Goal: Task Accomplishment & Management: Complete application form

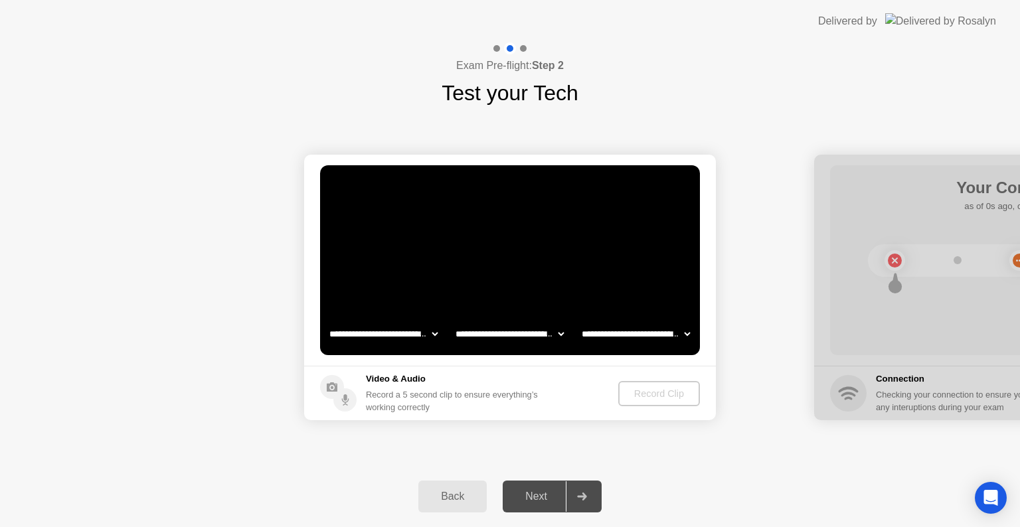
select select "**********"
select select "*******"
click at [670, 392] on div "Record Clip" at bounding box center [659, 393] width 71 height 11
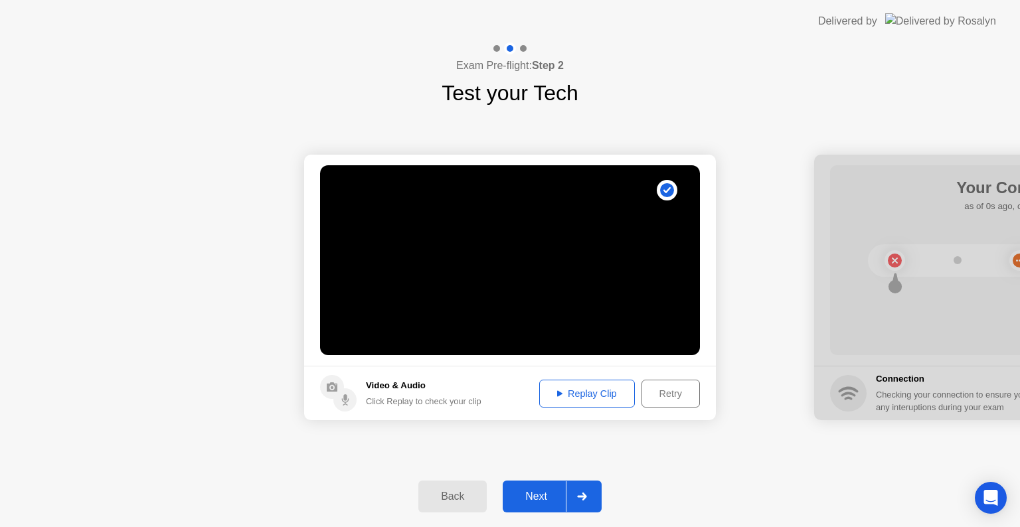
click at [600, 396] on div "Replay Clip" at bounding box center [587, 393] width 86 height 11
click at [552, 499] on div "Next" at bounding box center [536, 497] width 59 height 12
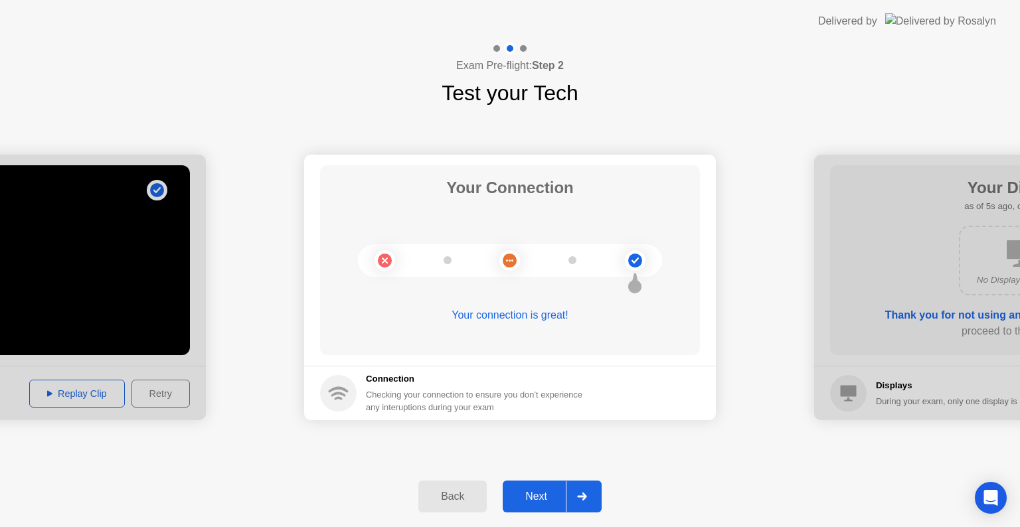
click at [543, 499] on div "Next" at bounding box center [536, 497] width 59 height 12
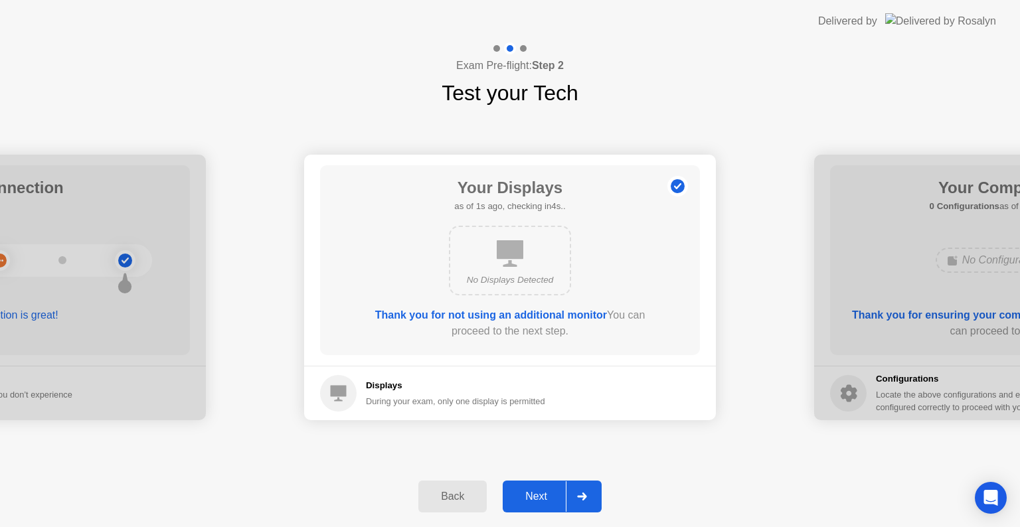
click at [558, 496] on div "Next" at bounding box center [536, 497] width 59 height 12
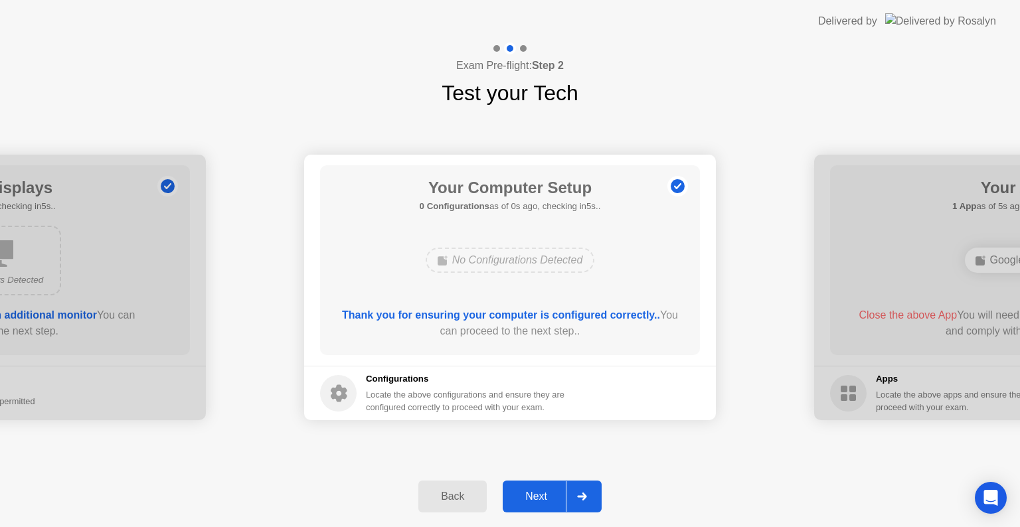
click at [555, 494] on div "Next" at bounding box center [536, 497] width 59 height 12
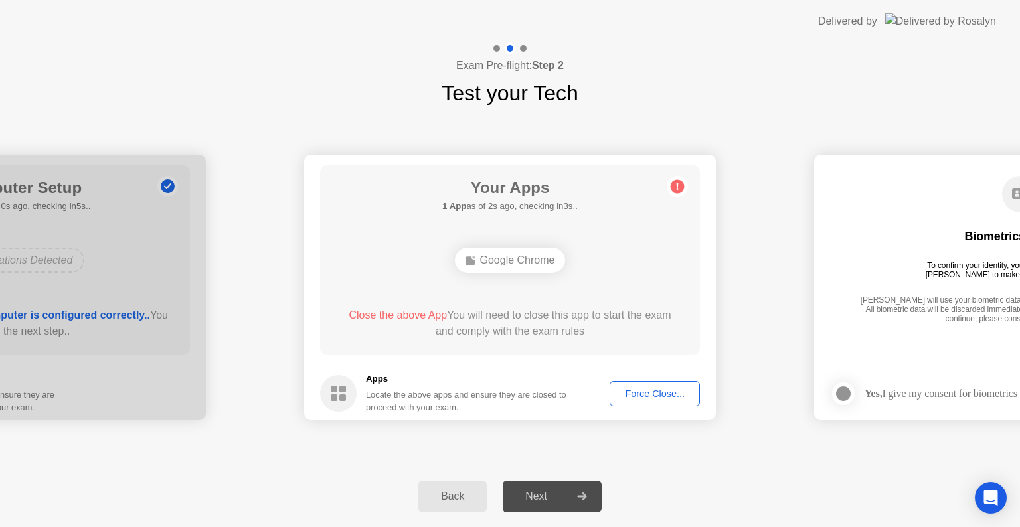
click at [659, 392] on div "Force Close..." at bounding box center [654, 393] width 81 height 11
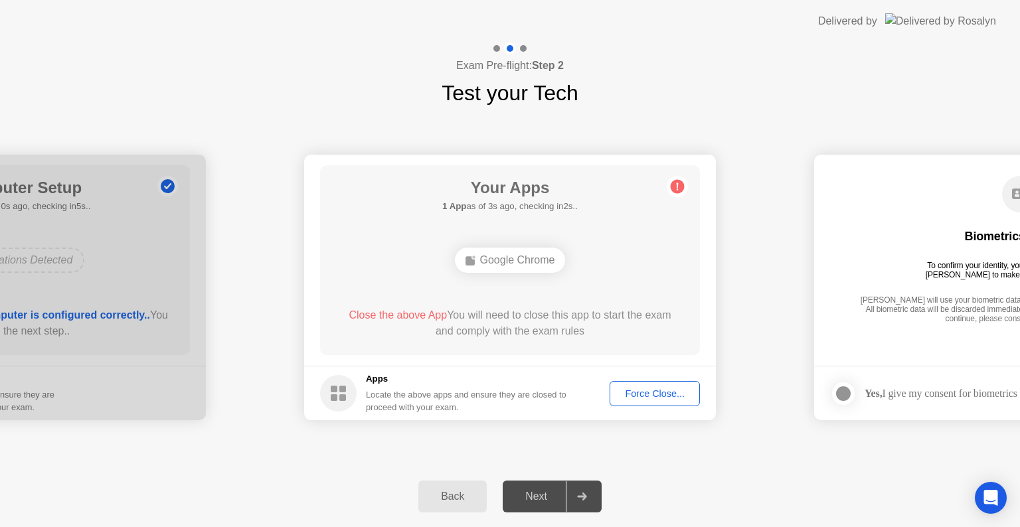
click at [663, 392] on div "Force Close..." at bounding box center [654, 393] width 81 height 11
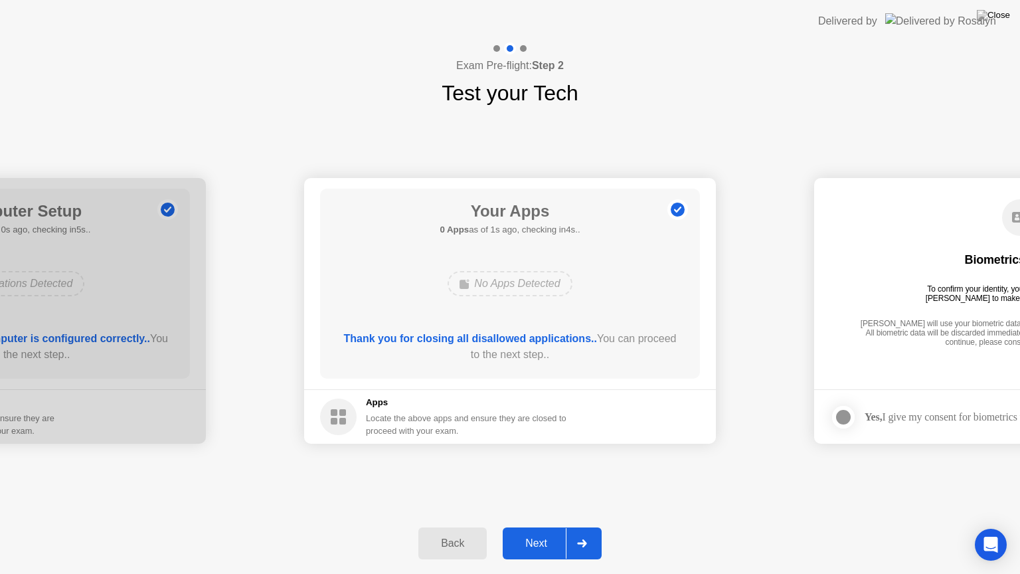
click at [539, 527] on div "Next" at bounding box center [536, 543] width 59 height 12
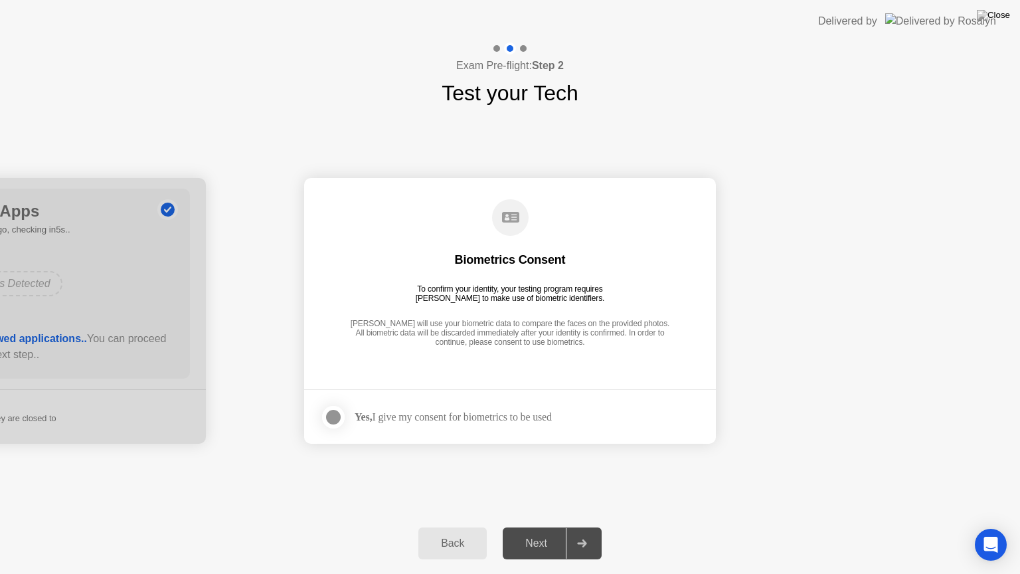
click at [339, 417] on div at bounding box center [333, 417] width 16 height 16
click at [540, 527] on div "Next" at bounding box center [536, 543] width 59 height 12
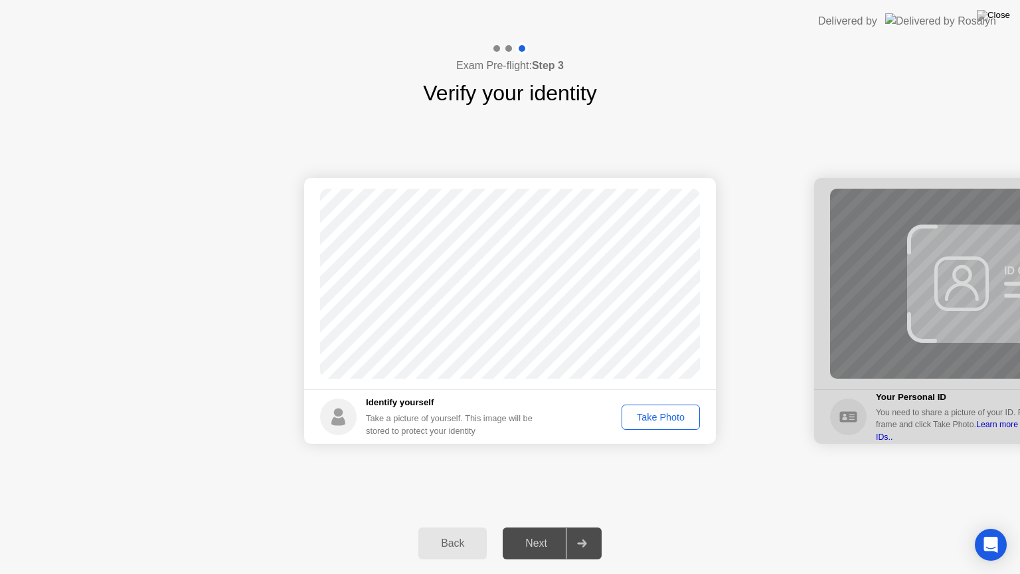
click at [672, 417] on div "Take Photo" at bounding box center [660, 417] width 69 height 11
click at [533, 527] on div "Next" at bounding box center [536, 543] width 59 height 12
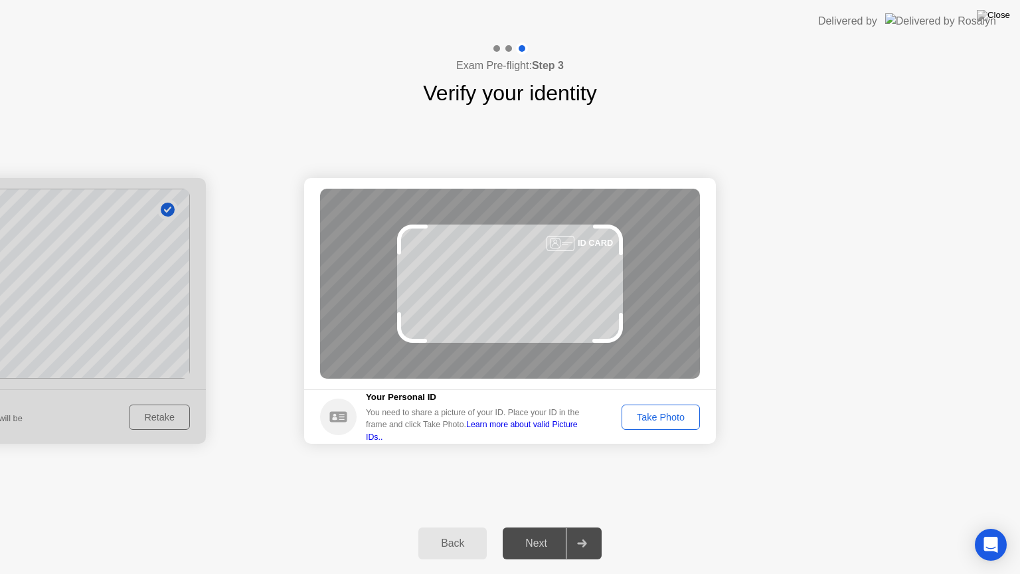
click at [667, 420] on div "Take Photo" at bounding box center [660, 417] width 69 height 11
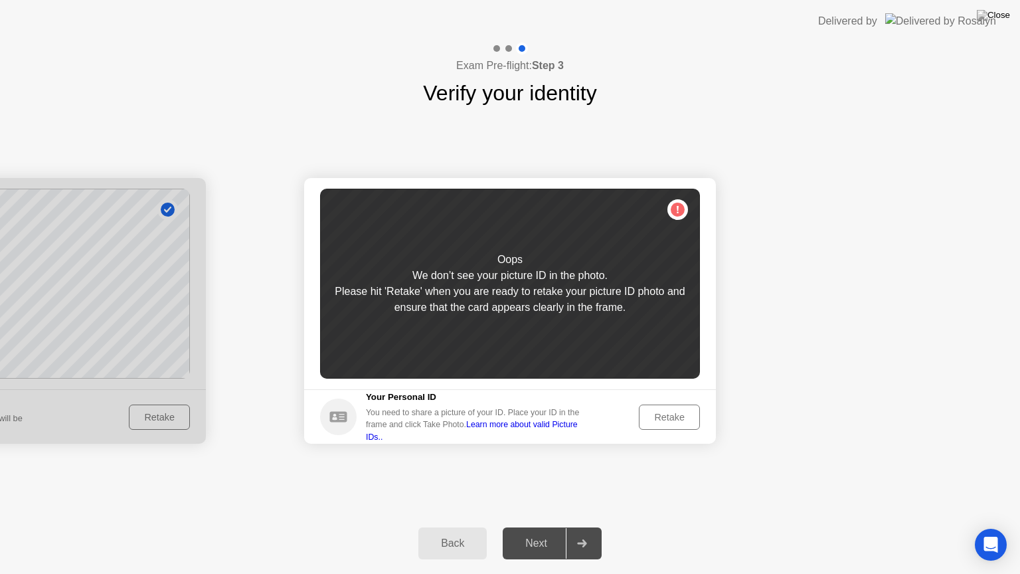
click at [670, 418] on div "Retake" at bounding box center [669, 417] width 52 height 11
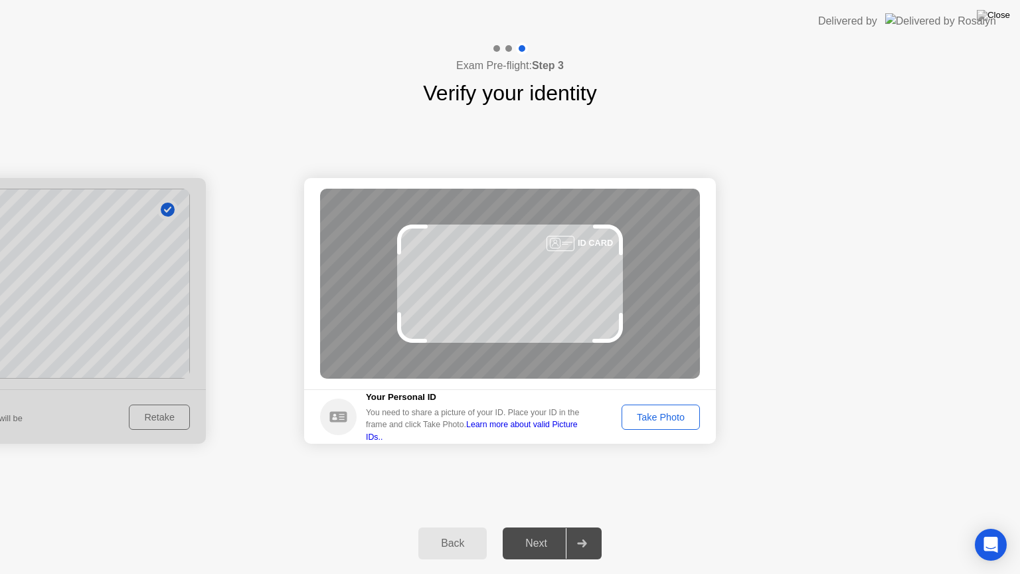
click at [643, 417] on div "Take Photo" at bounding box center [660, 417] width 69 height 11
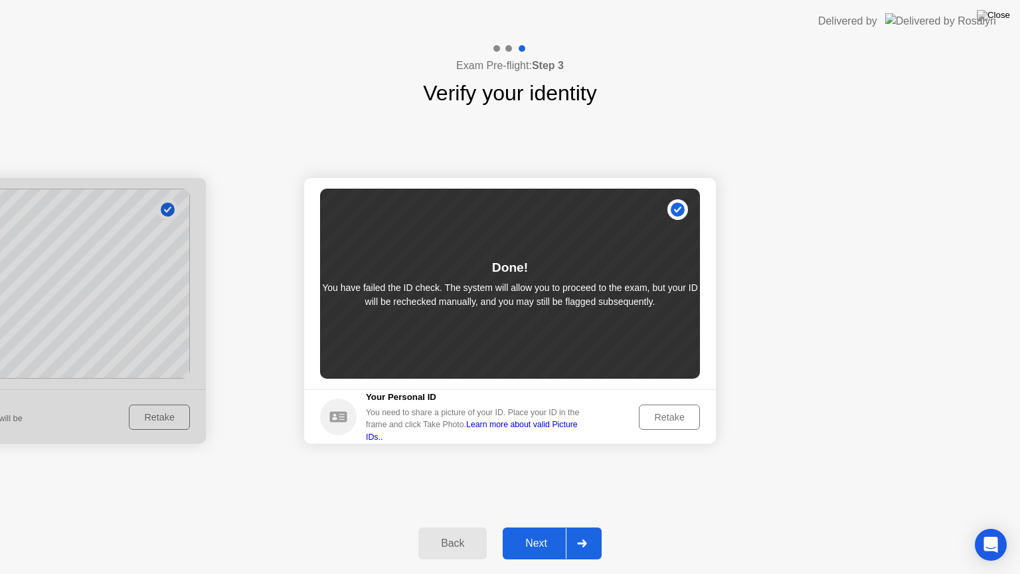
click at [543, 527] on div "Next" at bounding box center [536, 543] width 59 height 12
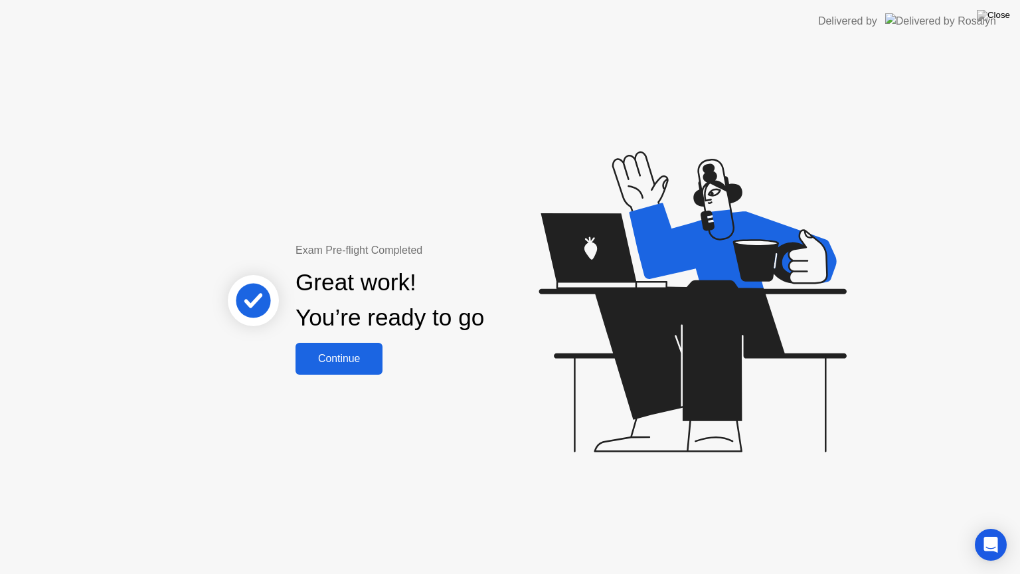
click at [340, 360] on div "Continue" at bounding box center [339, 359] width 79 height 12
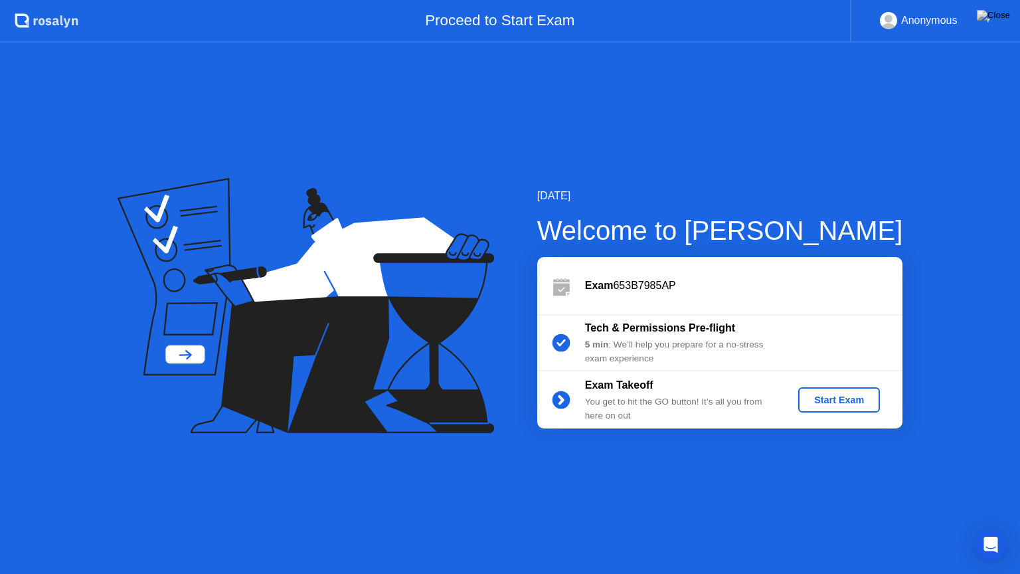
click at [839, 400] on div "Start Exam" at bounding box center [839, 399] width 71 height 11
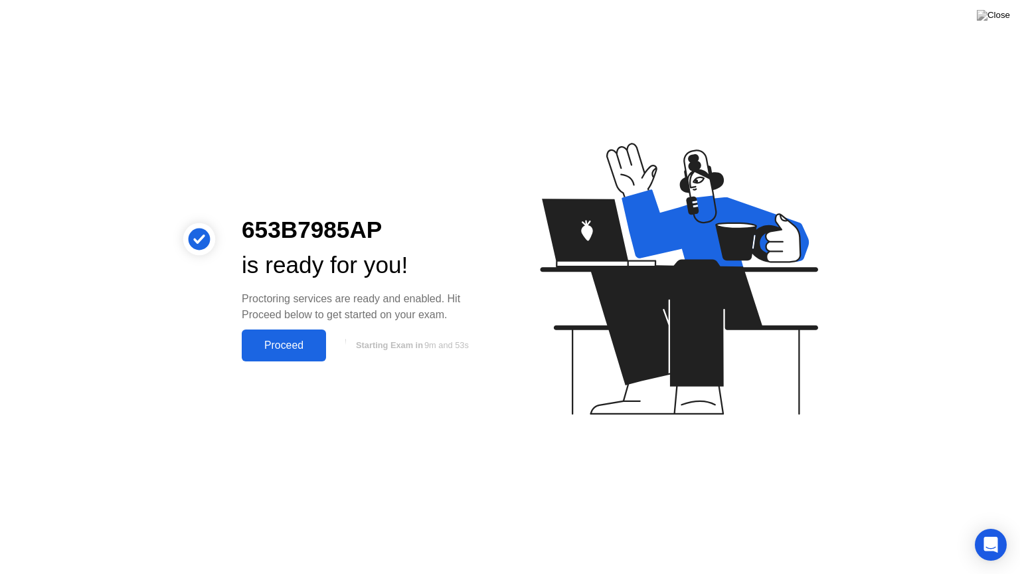
click at [287, 345] on div "Proceed" at bounding box center [284, 345] width 76 height 12
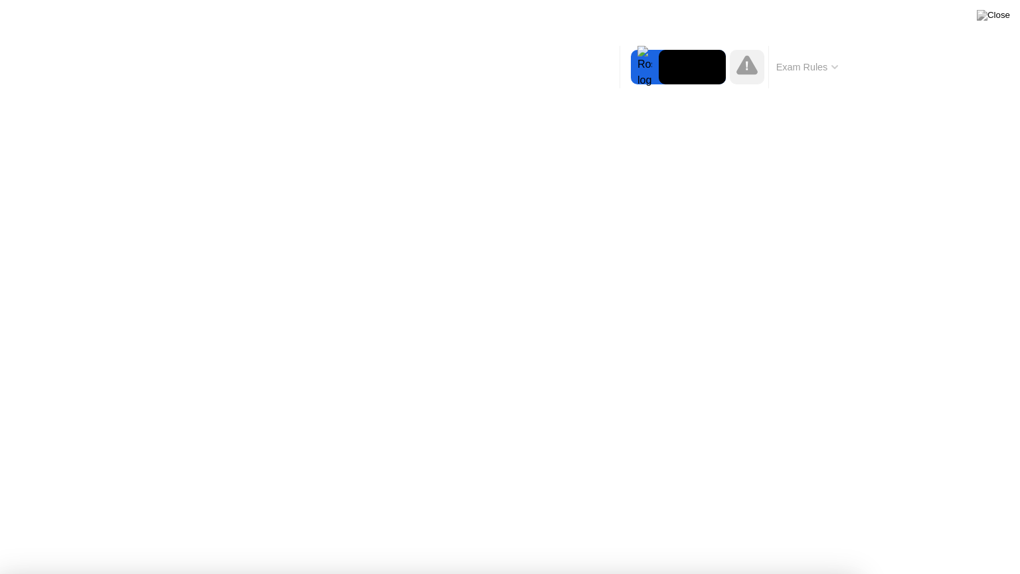
click at [960, 527] on div at bounding box center [510, 574] width 1020 height 0
click at [962, 527] on div at bounding box center [510, 574] width 1020 height 0
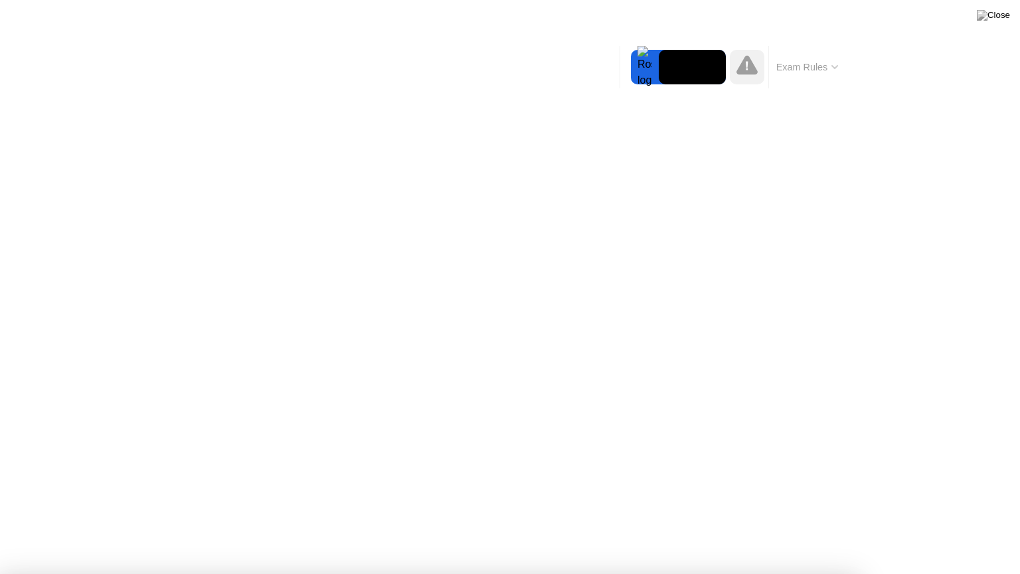
click at [962, 527] on div at bounding box center [510, 574] width 1020 height 0
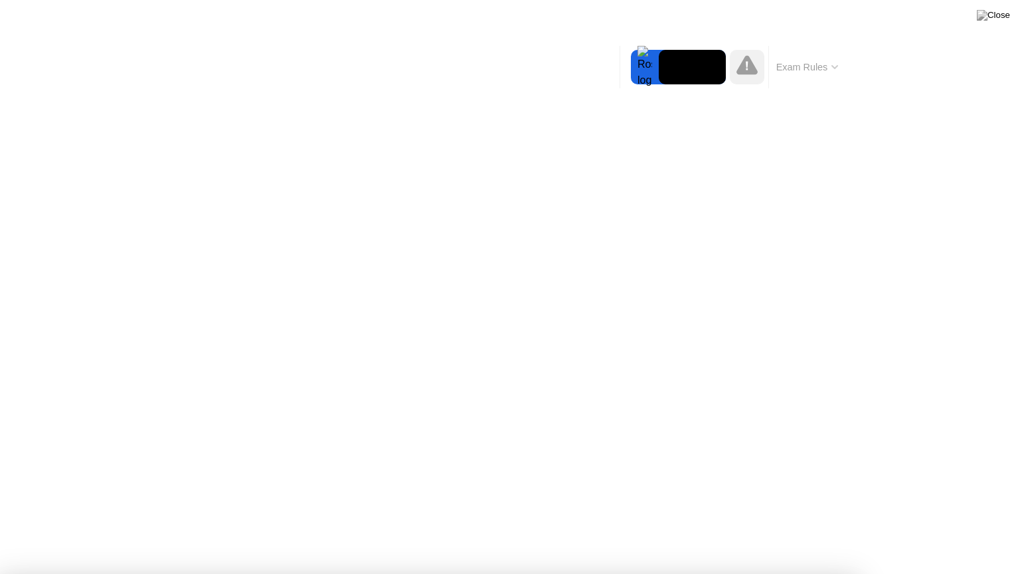
drag, startPoint x: 871, startPoint y: 56, endPoint x: 873, endPoint y: 94, distance: 37.9
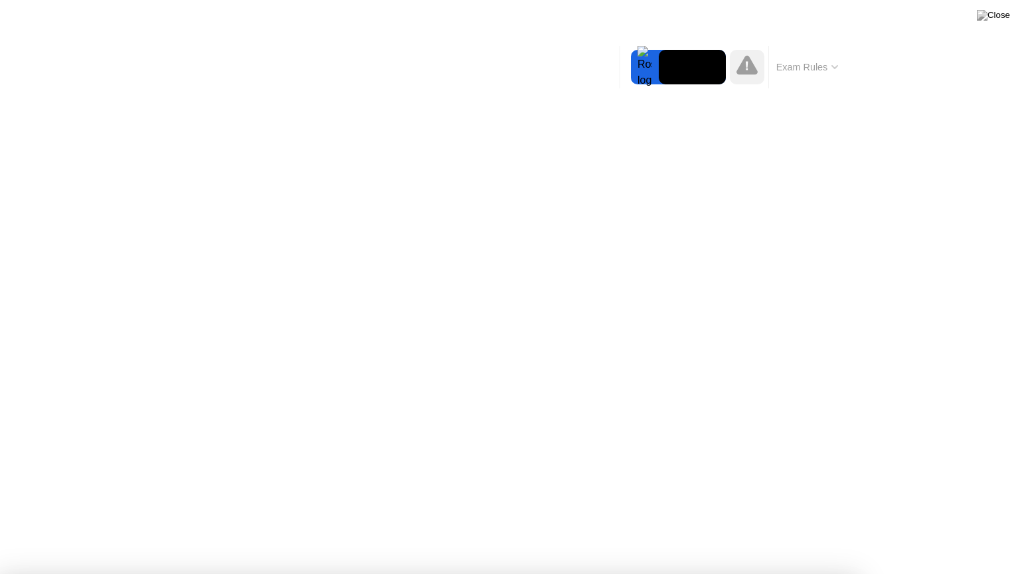
drag, startPoint x: 231, startPoint y: 305, endPoint x: 258, endPoint y: 308, distance: 26.8
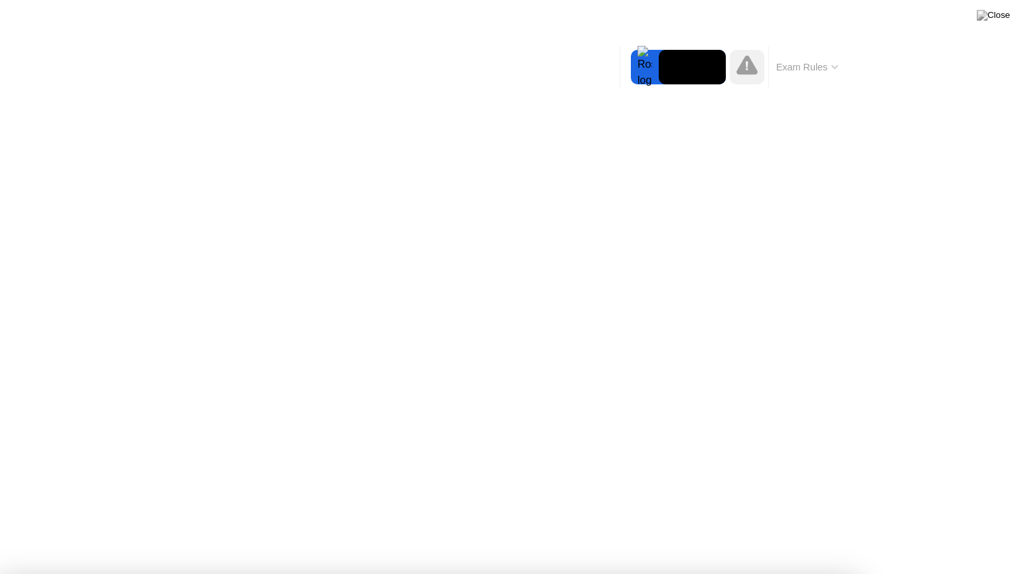
drag, startPoint x: 292, startPoint y: 280, endPoint x: 319, endPoint y: 281, distance: 27.3
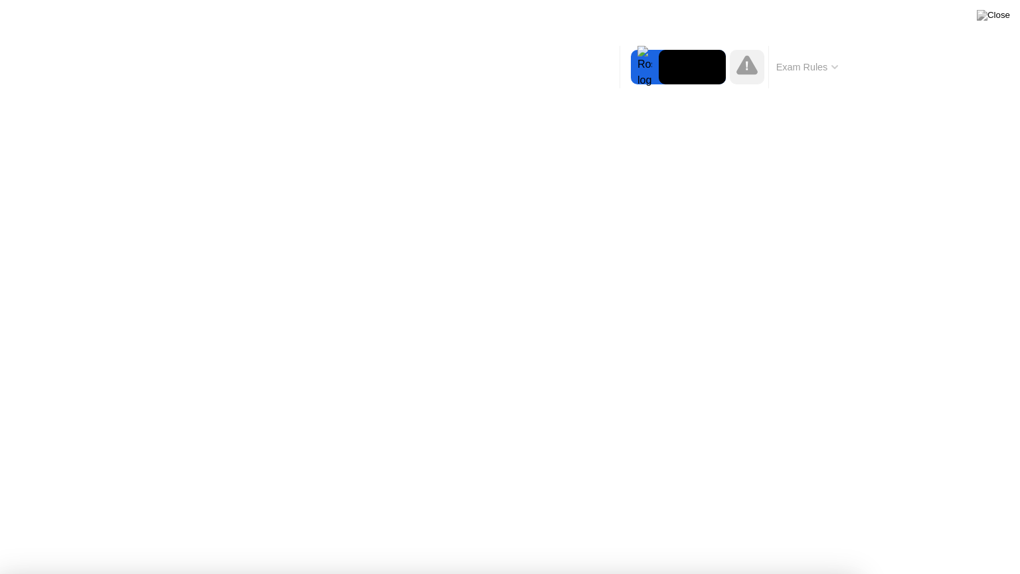
click at [835, 66] on icon at bounding box center [834, 67] width 7 height 4
click at [992, 527] on div at bounding box center [510, 574] width 1020 height 0
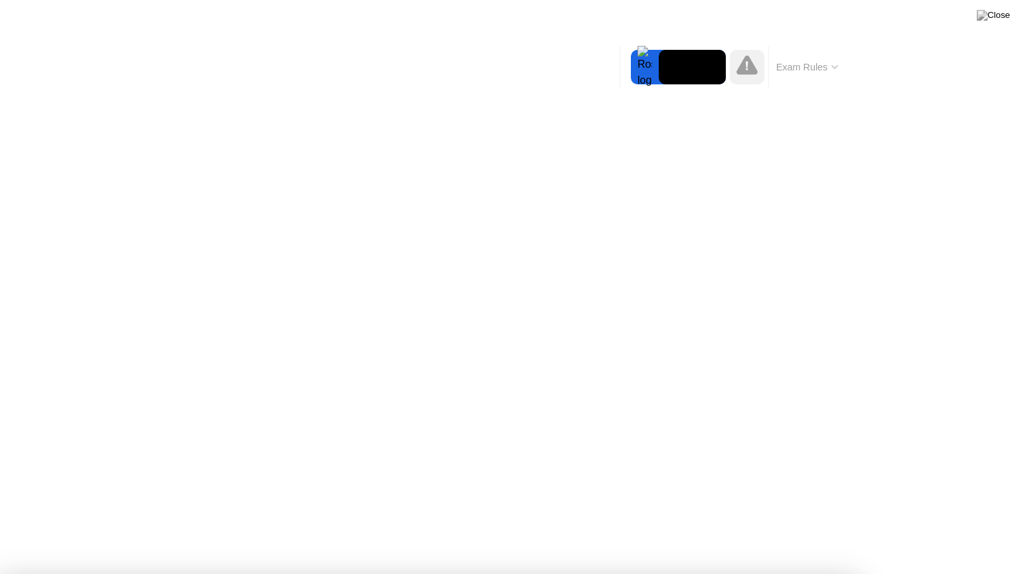
drag, startPoint x: 509, startPoint y: 280, endPoint x: 486, endPoint y: 290, distance: 25.0
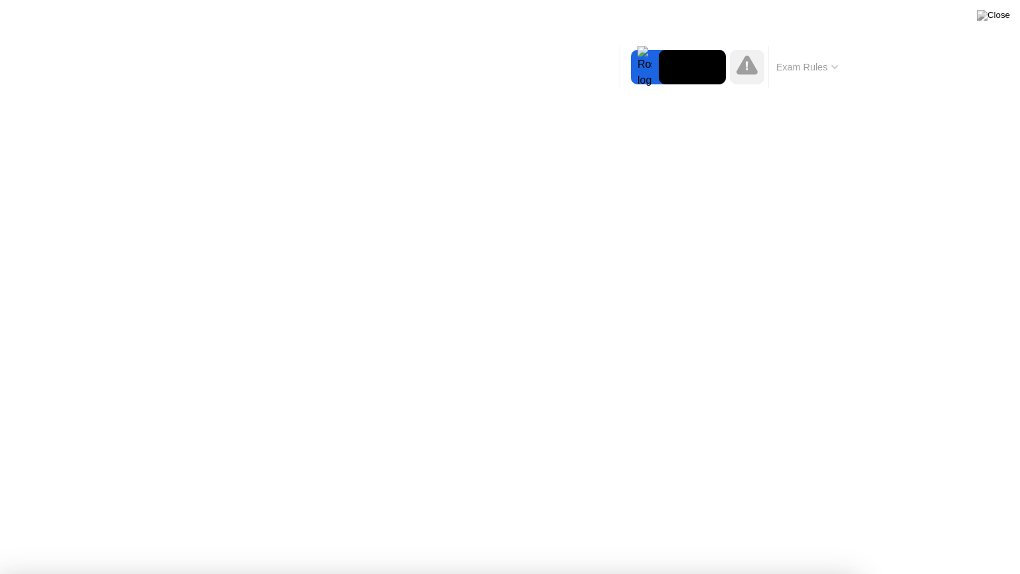
drag, startPoint x: 489, startPoint y: 266, endPoint x: 445, endPoint y: 274, distance: 45.1
drag, startPoint x: 426, startPoint y: 255, endPoint x: 438, endPoint y: 305, distance: 51.9
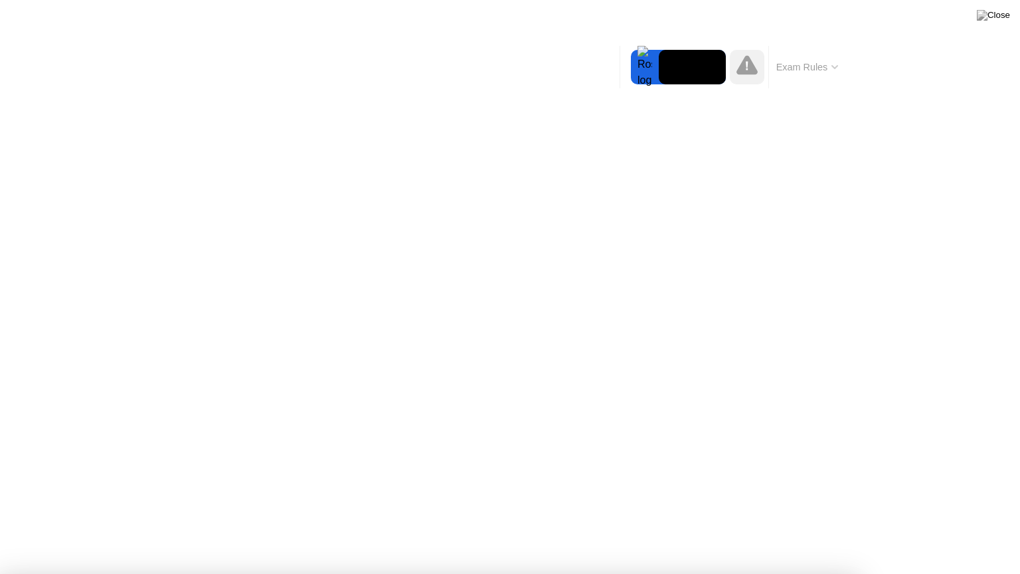
drag, startPoint x: 617, startPoint y: 226, endPoint x: 552, endPoint y: 214, distance: 66.1
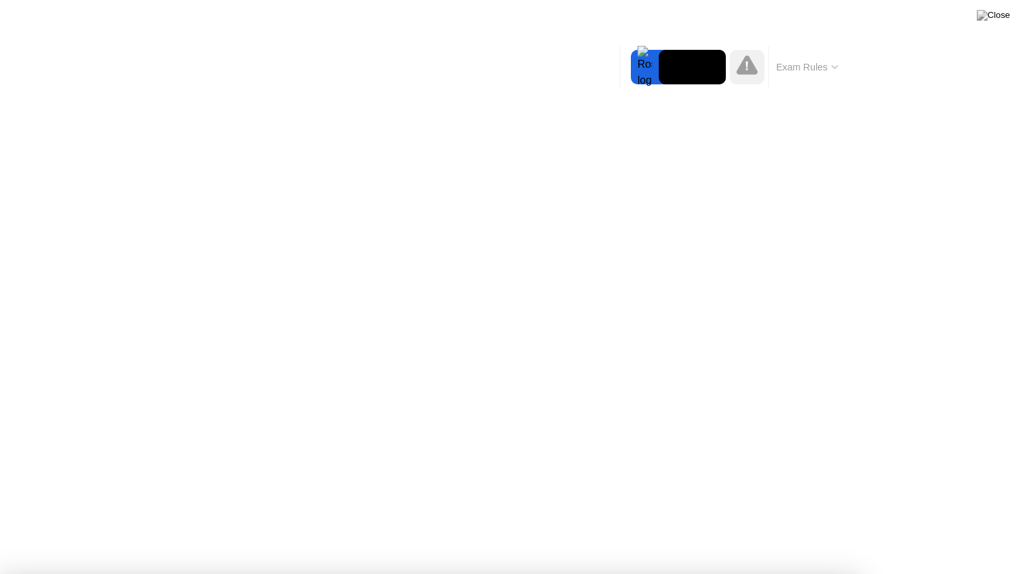
drag, startPoint x: 513, startPoint y: 216, endPoint x: 483, endPoint y: 239, distance: 37.3
drag, startPoint x: 420, startPoint y: 307, endPoint x: 444, endPoint y: 300, distance: 24.8
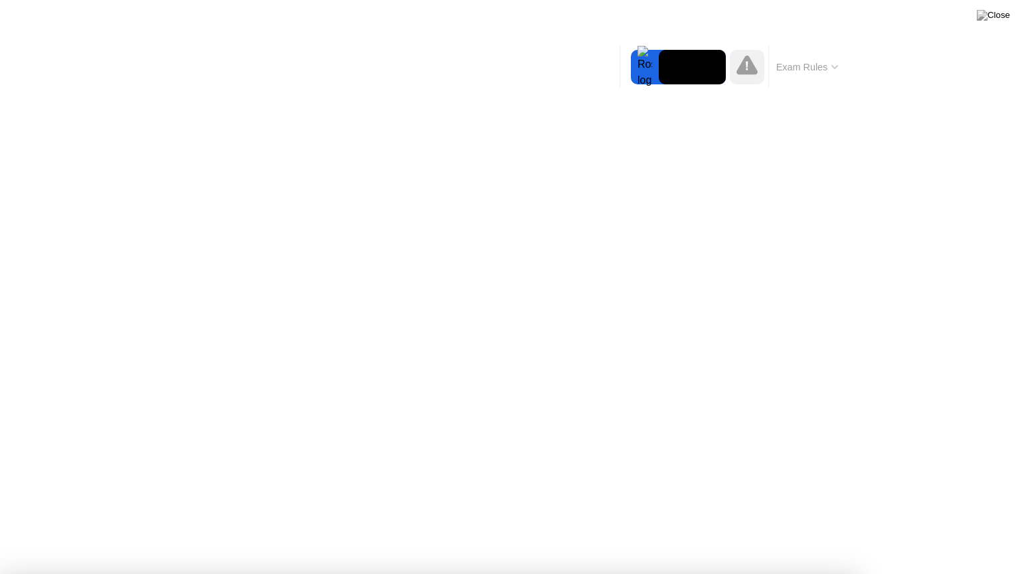
drag, startPoint x: 451, startPoint y: 265, endPoint x: 422, endPoint y: 304, distance: 48.5
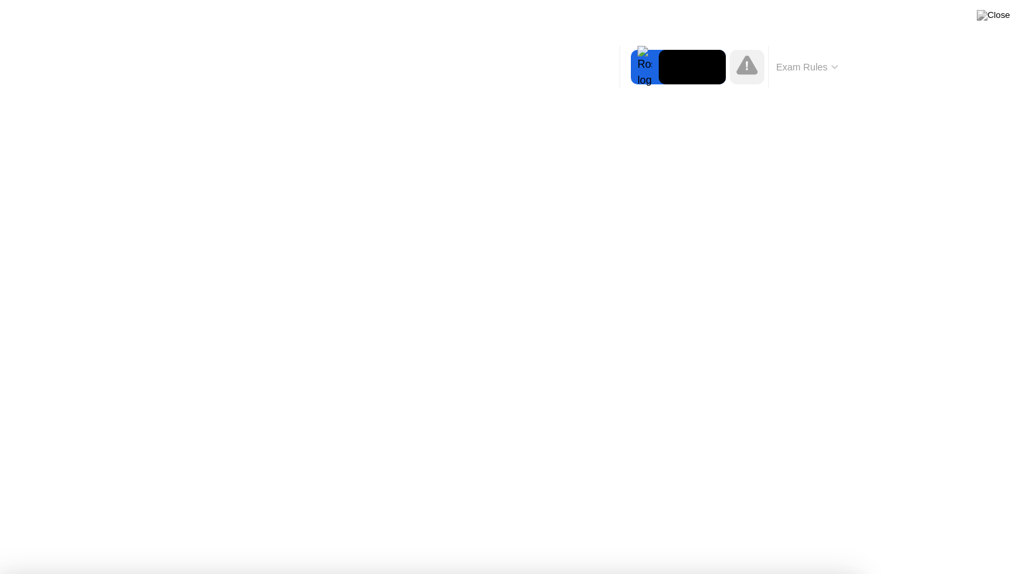
drag, startPoint x: 564, startPoint y: 224, endPoint x: 579, endPoint y: 219, distance: 16.0
drag, startPoint x: 579, startPoint y: 248, endPoint x: 627, endPoint y: 270, distance: 52.3
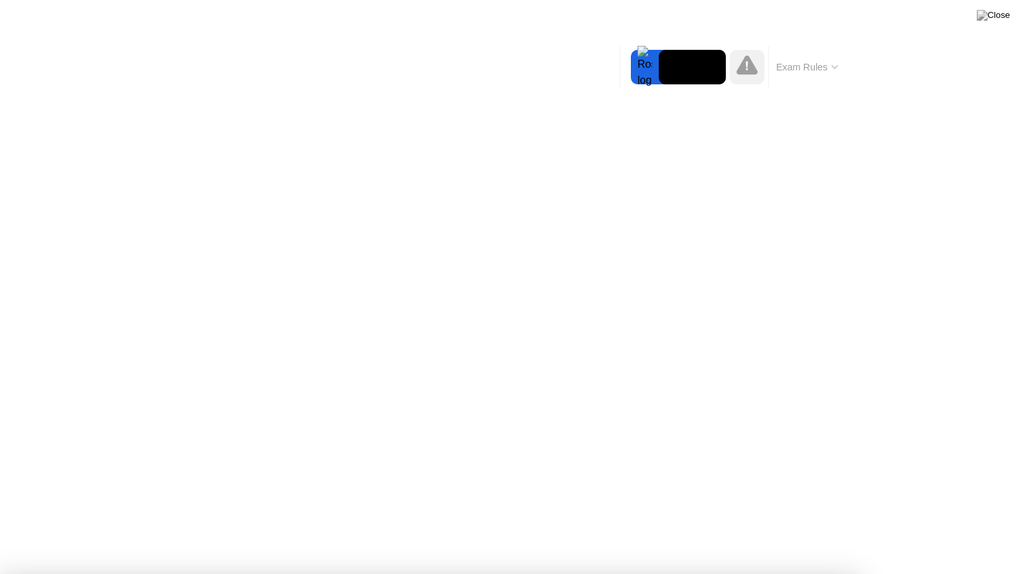
drag, startPoint x: 620, startPoint y: 287, endPoint x: 630, endPoint y: 285, distance: 10.2
drag, startPoint x: 595, startPoint y: 298, endPoint x: 495, endPoint y: 275, distance: 102.8
drag, startPoint x: 499, startPoint y: 268, endPoint x: 481, endPoint y: 284, distance: 24.5
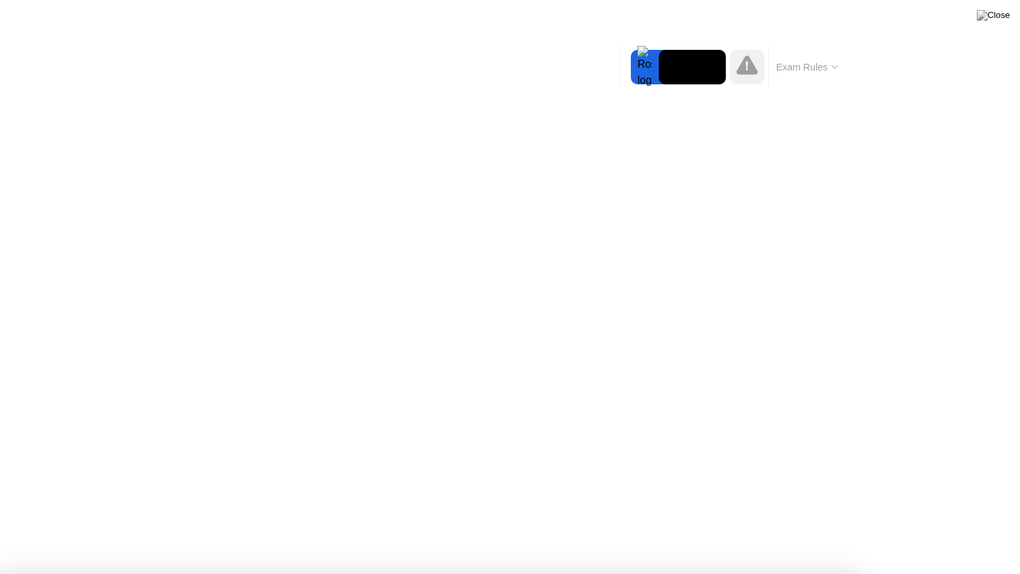
drag, startPoint x: 337, startPoint y: 315, endPoint x: 347, endPoint y: 321, distance: 12.0
drag, startPoint x: 599, startPoint y: 279, endPoint x: 592, endPoint y: 283, distance: 7.7
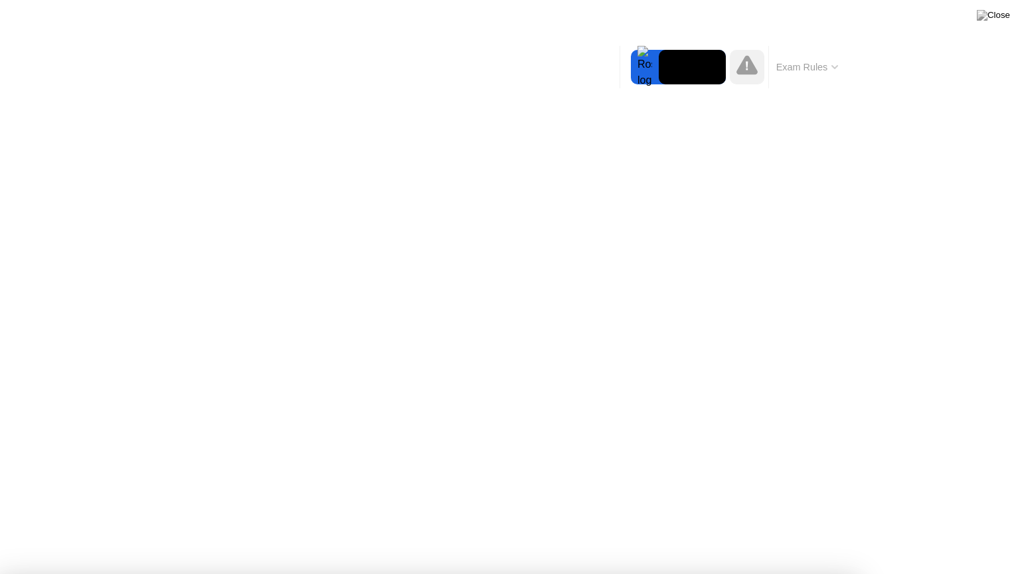
drag, startPoint x: 520, startPoint y: 272, endPoint x: 484, endPoint y: 309, distance: 51.2
drag, startPoint x: 548, startPoint y: 235, endPoint x: 544, endPoint y: 248, distance: 13.9
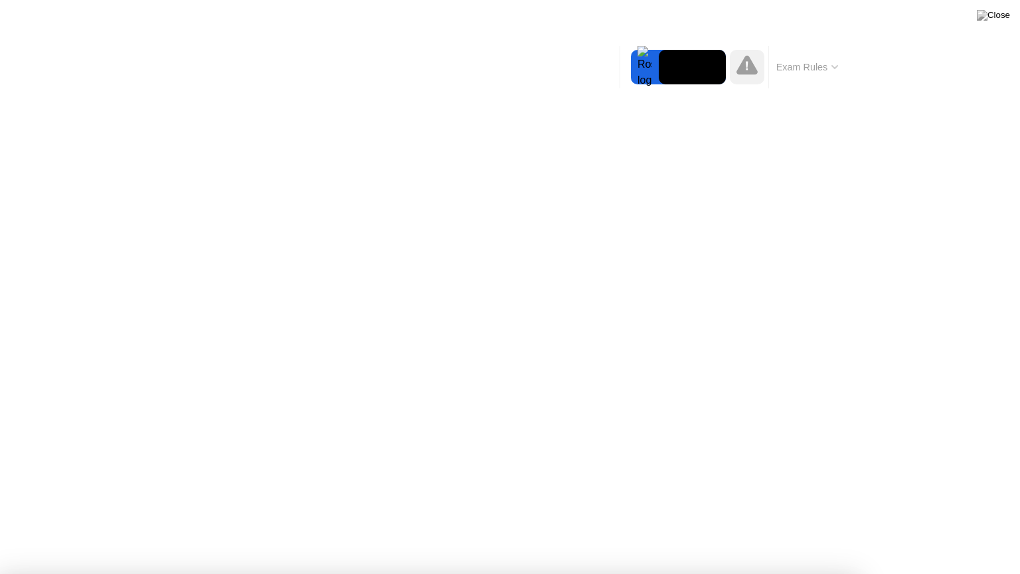
drag, startPoint x: 504, startPoint y: 333, endPoint x: 507, endPoint y: 340, distance: 8.0
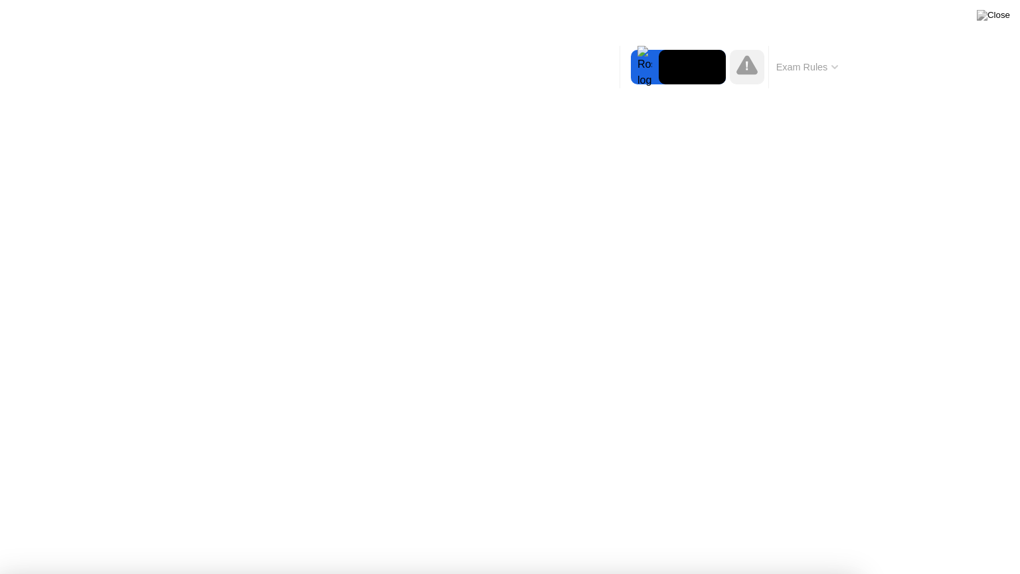
click at [946, 527] on div at bounding box center [510, 574] width 1020 height 0
click at [948, 527] on div at bounding box center [510, 574] width 1020 height 0
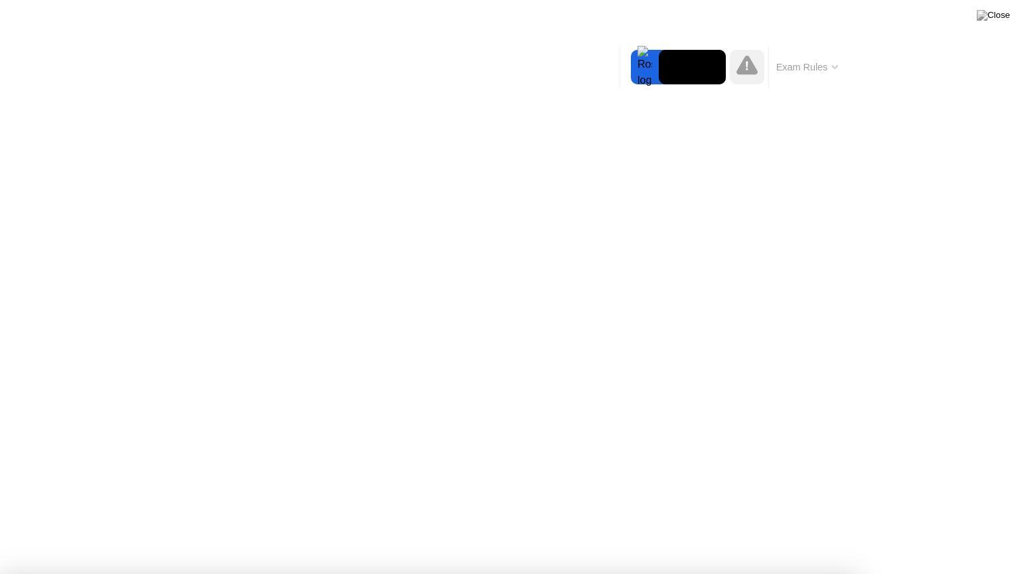
drag, startPoint x: 1019, startPoint y: 457, endPoint x: 174, endPoint y: 278, distance: 864.0
drag, startPoint x: 271, startPoint y: 282, endPoint x: 719, endPoint y: 323, distance: 449.5
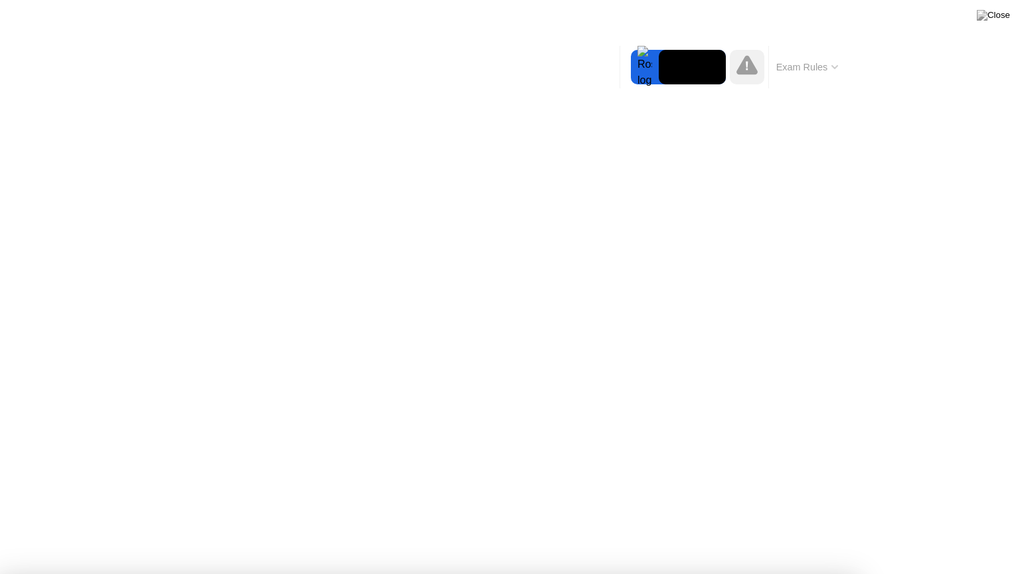
drag, startPoint x: 645, startPoint y: 292, endPoint x: 877, endPoint y: 282, distance: 232.0
drag, startPoint x: 947, startPoint y: 232, endPoint x: 954, endPoint y: 236, distance: 7.7
click at [952, 527] on div at bounding box center [510, 574] width 1020 height 0
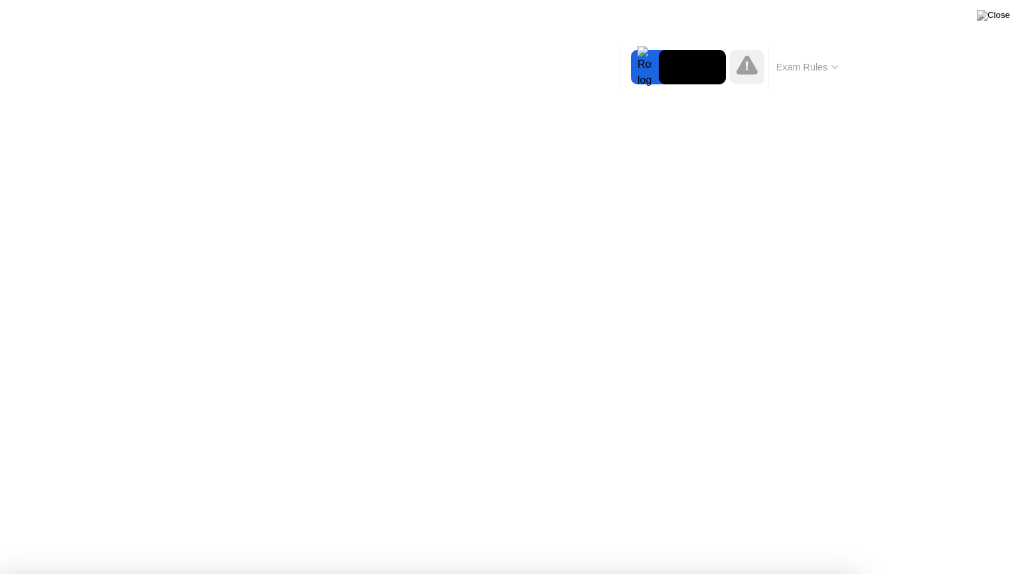
click at [995, 527] on div at bounding box center [510, 574] width 1020 height 0
click at [994, 527] on div at bounding box center [510, 574] width 1020 height 0
click at [979, 527] on div at bounding box center [510, 574] width 1020 height 0
drag, startPoint x: 974, startPoint y: 236, endPoint x: 978, endPoint y: 228, distance: 9.5
click at [979, 527] on div at bounding box center [510, 574] width 1020 height 0
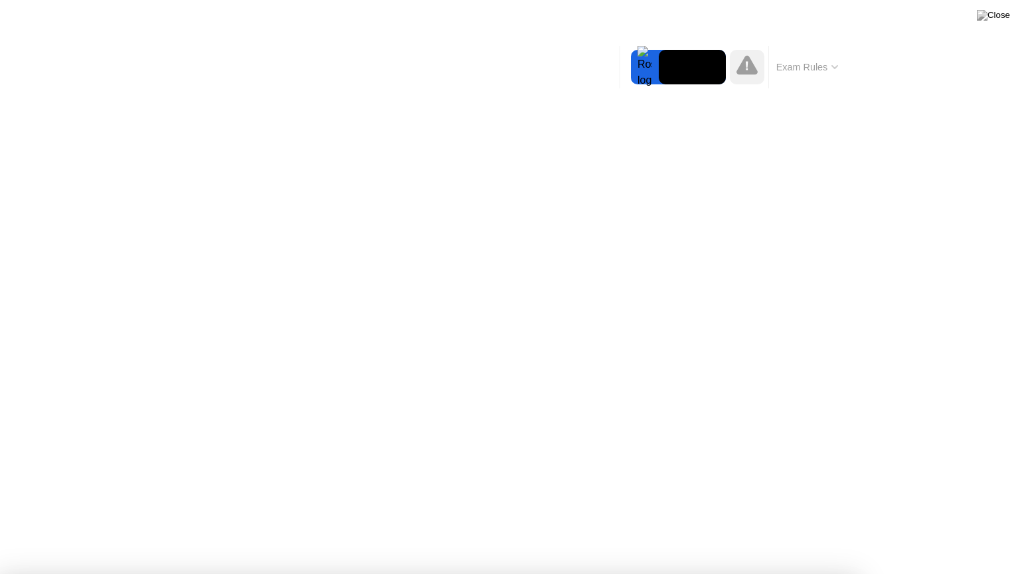
drag, startPoint x: 542, startPoint y: 360, endPoint x: 553, endPoint y: 360, distance: 11.3
drag, startPoint x: 558, startPoint y: 64, endPoint x: 345, endPoint y: 127, distance: 222.9
drag, startPoint x: 885, startPoint y: 45, endPoint x: 885, endPoint y: 73, distance: 27.9
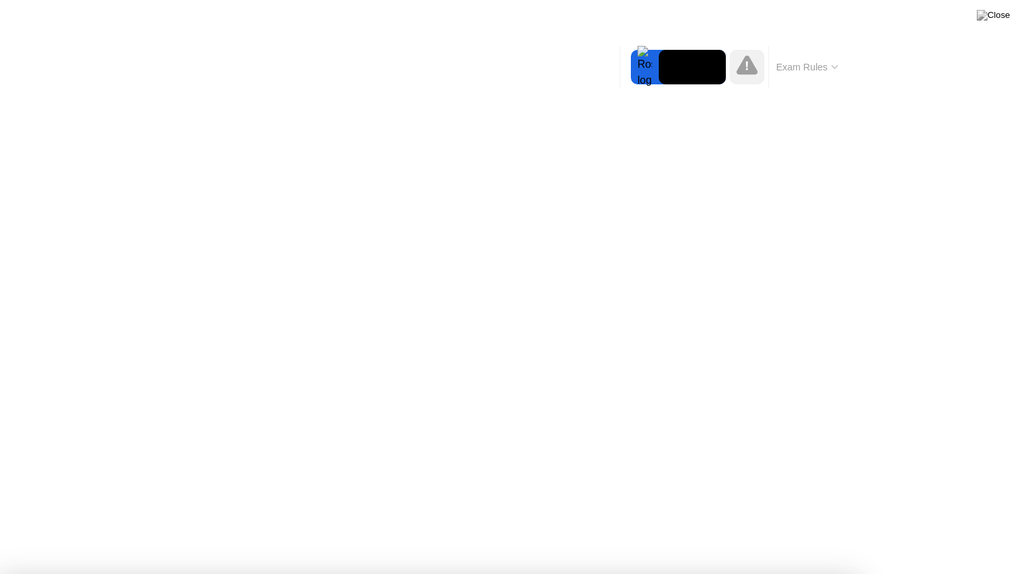
drag, startPoint x: 608, startPoint y: 331, endPoint x: 858, endPoint y: 336, distance: 249.8
drag, startPoint x: 988, startPoint y: 406, endPoint x: 978, endPoint y: 409, distance: 10.3
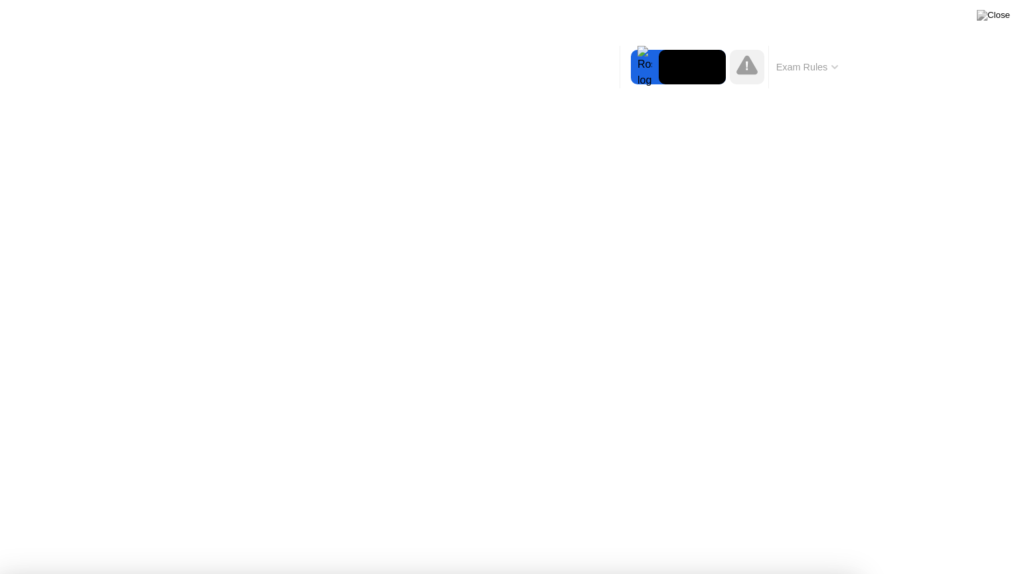
click at [989, 527] on div at bounding box center [510, 574] width 1020 height 0
drag, startPoint x: 531, startPoint y: 46, endPoint x: 524, endPoint y: 98, distance: 52.3
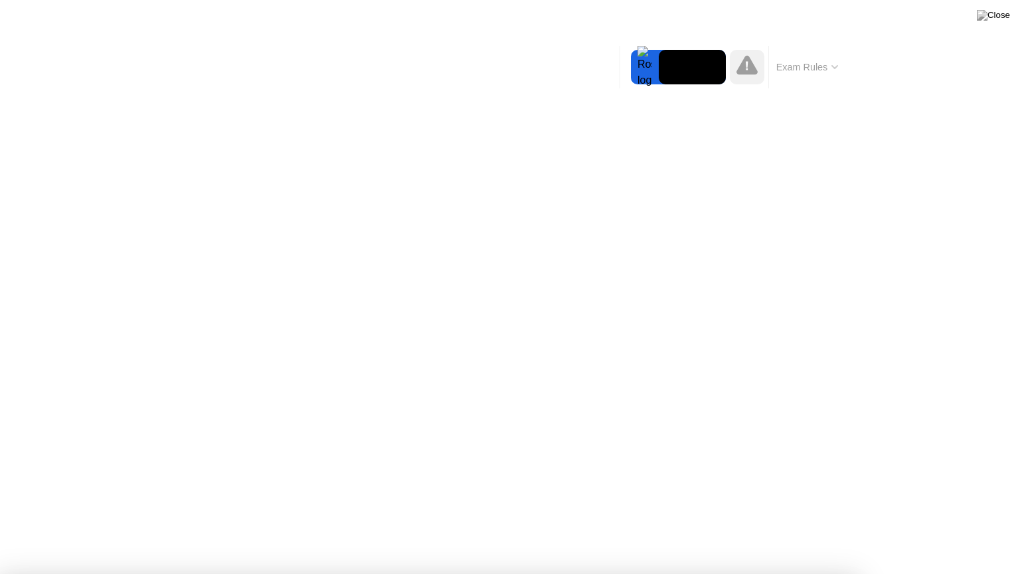
drag, startPoint x: 509, startPoint y: 41, endPoint x: 505, endPoint y: 72, distance: 31.6
drag, startPoint x: 477, startPoint y: 272, endPoint x: 432, endPoint y: 292, distance: 49.4
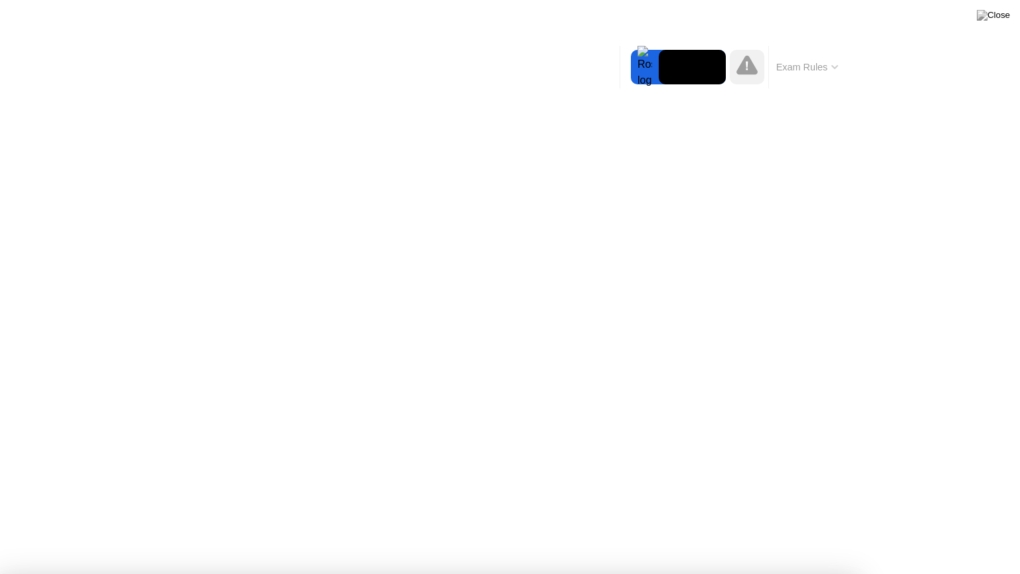
drag, startPoint x: 361, startPoint y: 39, endPoint x: 355, endPoint y: 113, distance: 74.0
drag, startPoint x: 526, startPoint y: 61, endPoint x: 532, endPoint y: 84, distance: 23.4
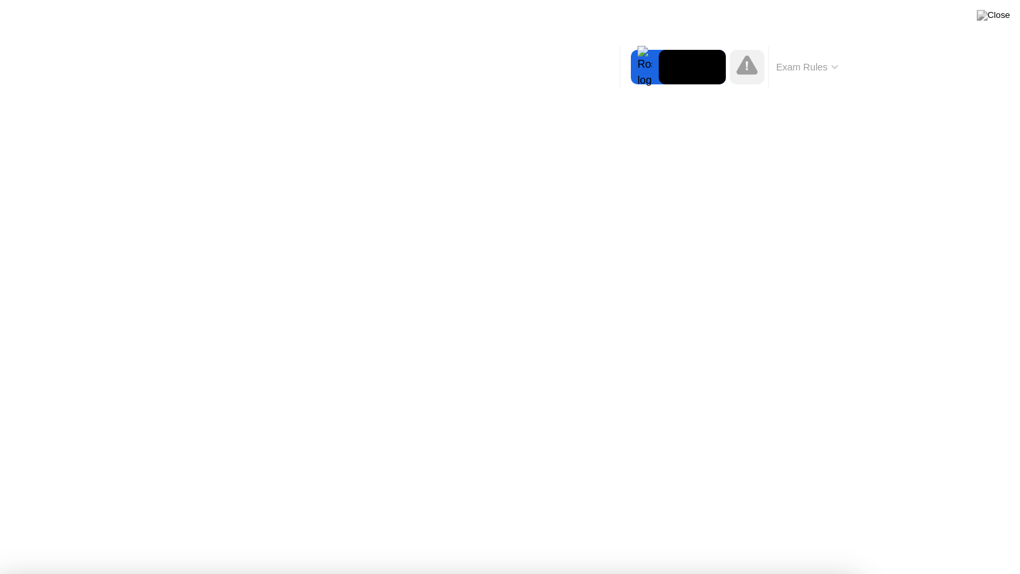
drag, startPoint x: 432, startPoint y: 276, endPoint x: 436, endPoint y: 321, distance: 46.0
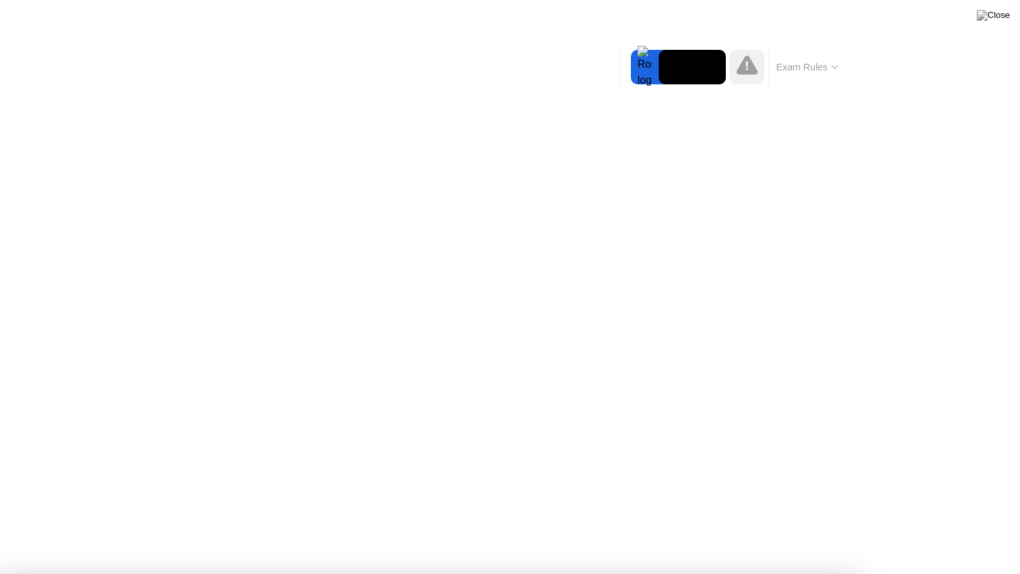
drag, startPoint x: 484, startPoint y: 294, endPoint x: 485, endPoint y: 305, distance: 11.4
drag, startPoint x: 497, startPoint y: 286, endPoint x: 492, endPoint y: 298, distance: 12.2
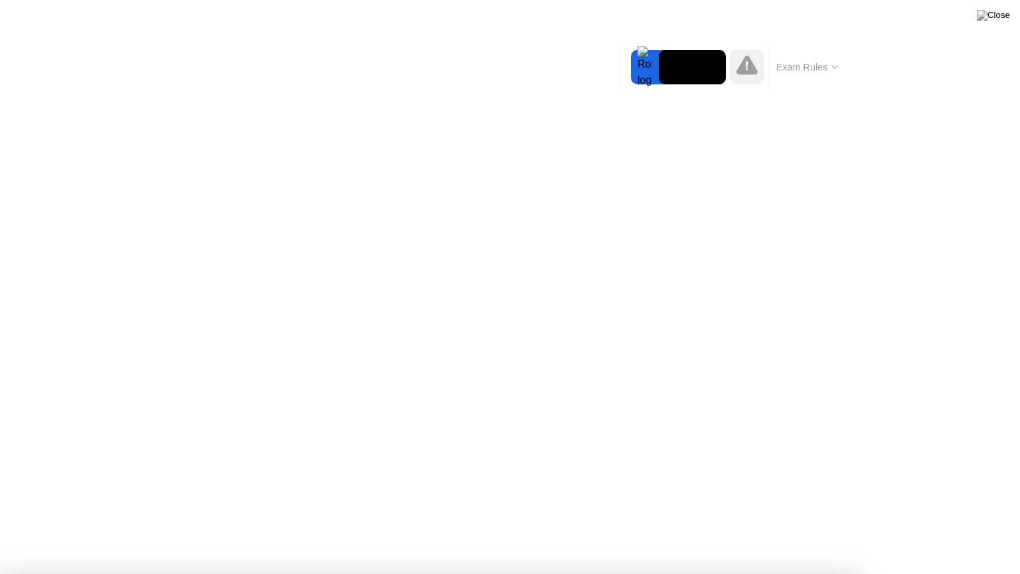
drag, startPoint x: 657, startPoint y: 168, endPoint x: 638, endPoint y: 211, distance: 46.7
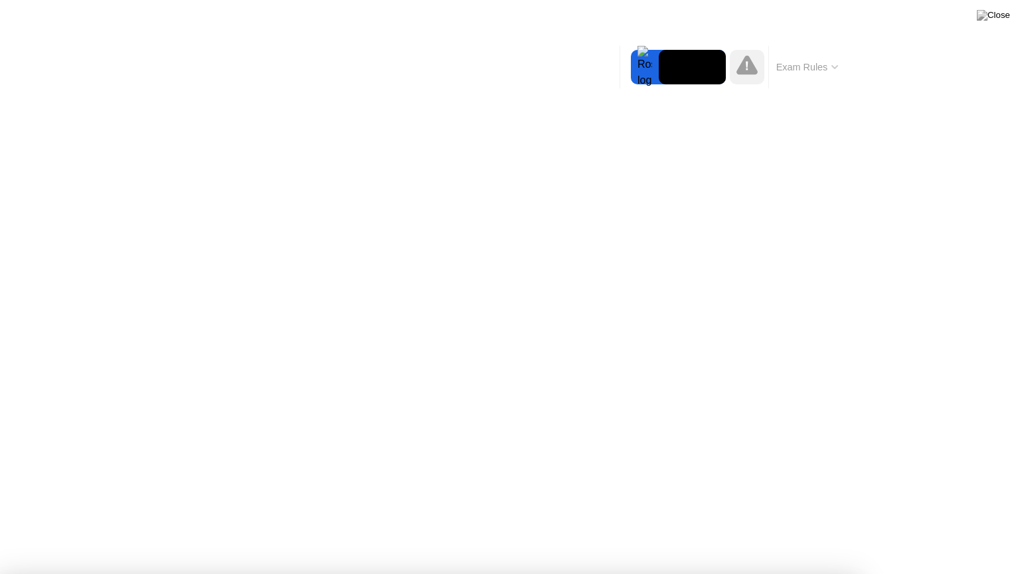
drag, startPoint x: 596, startPoint y: 238, endPoint x: 642, endPoint y: 176, distance: 76.9
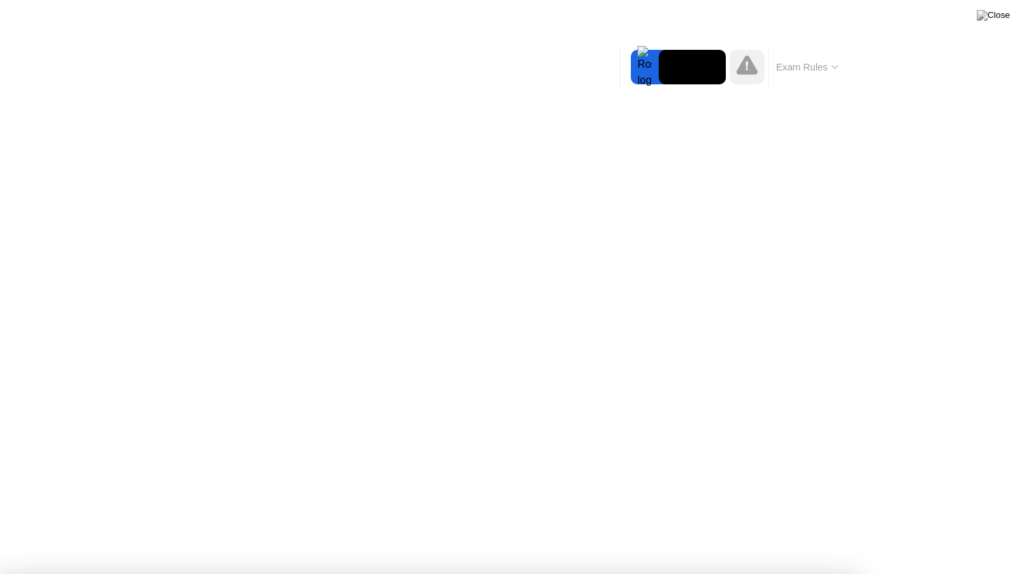
drag, startPoint x: 659, startPoint y: 168, endPoint x: 527, endPoint y: 222, distance: 142.7
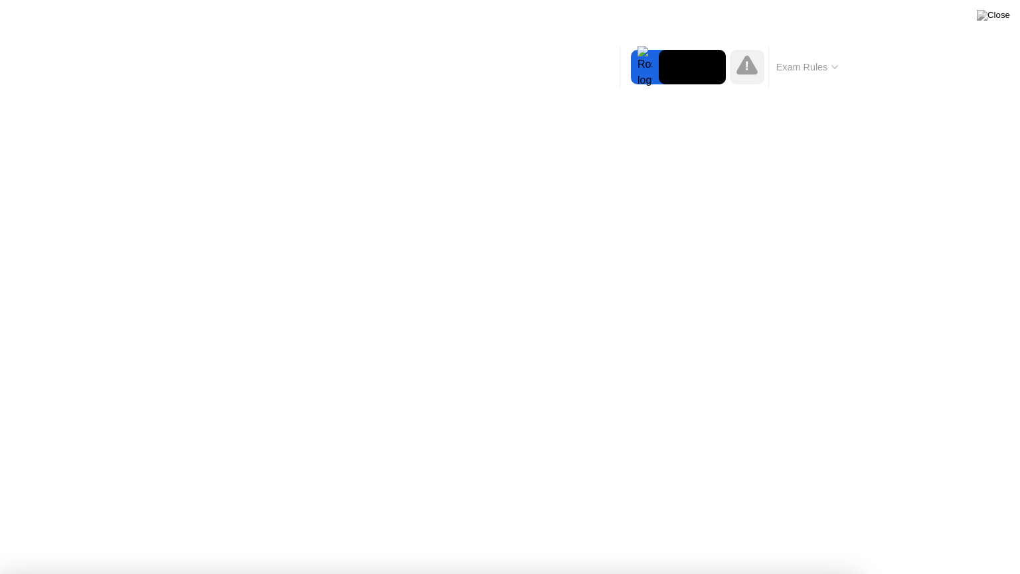
drag, startPoint x: 477, startPoint y: 265, endPoint x: 495, endPoint y: 271, distance: 18.3
drag, startPoint x: 535, startPoint y: 353, endPoint x: 567, endPoint y: 303, distance: 58.6
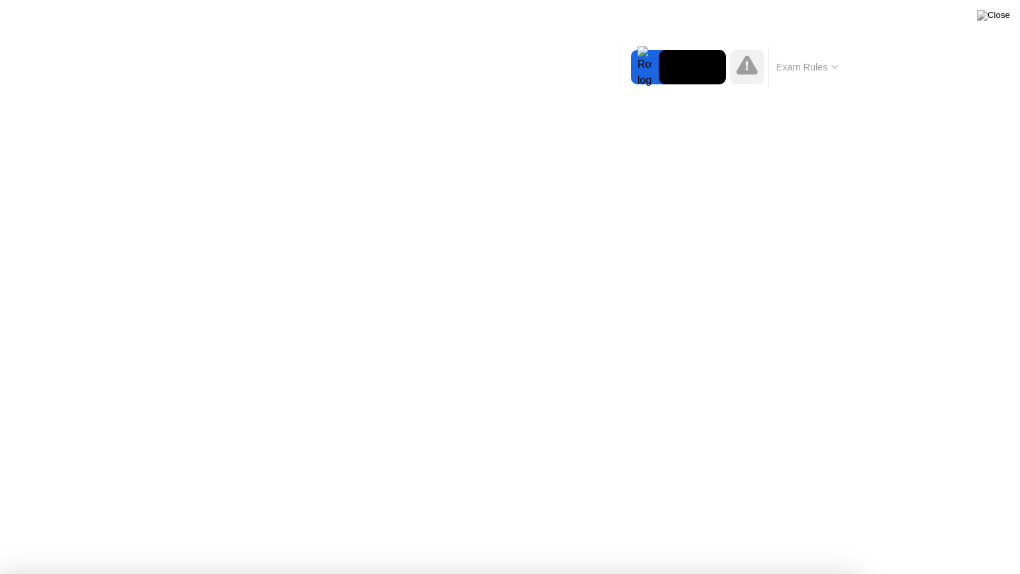
drag, startPoint x: 837, startPoint y: 571, endPoint x: 707, endPoint y: 24, distance: 562.5
drag, startPoint x: 467, startPoint y: 361, endPoint x: 486, endPoint y: 351, distance: 21.7
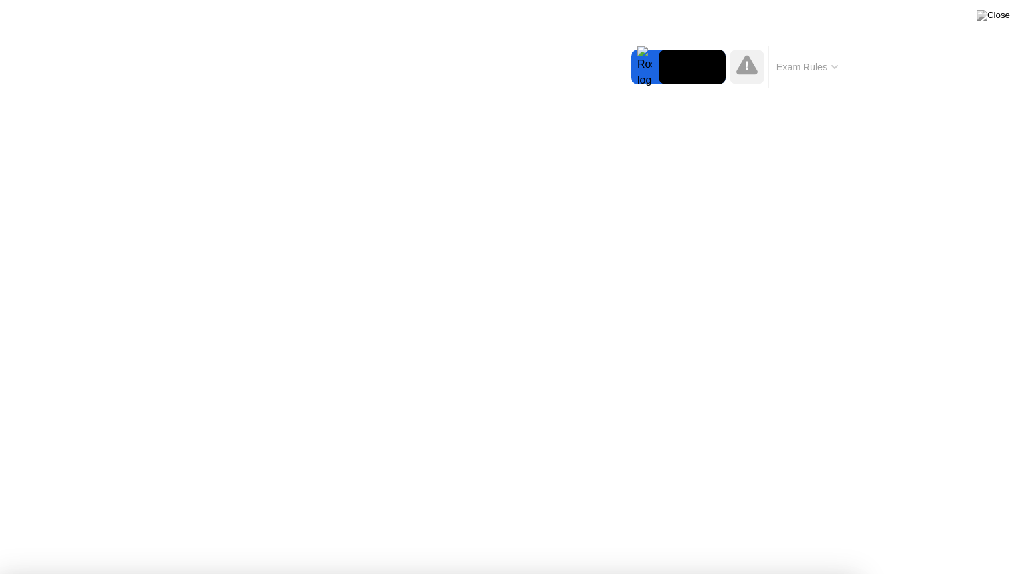
drag, startPoint x: 620, startPoint y: 280, endPoint x: 625, endPoint y: 266, distance: 15.3
drag, startPoint x: 629, startPoint y: 266, endPoint x: 634, endPoint y: 254, distance: 13.4
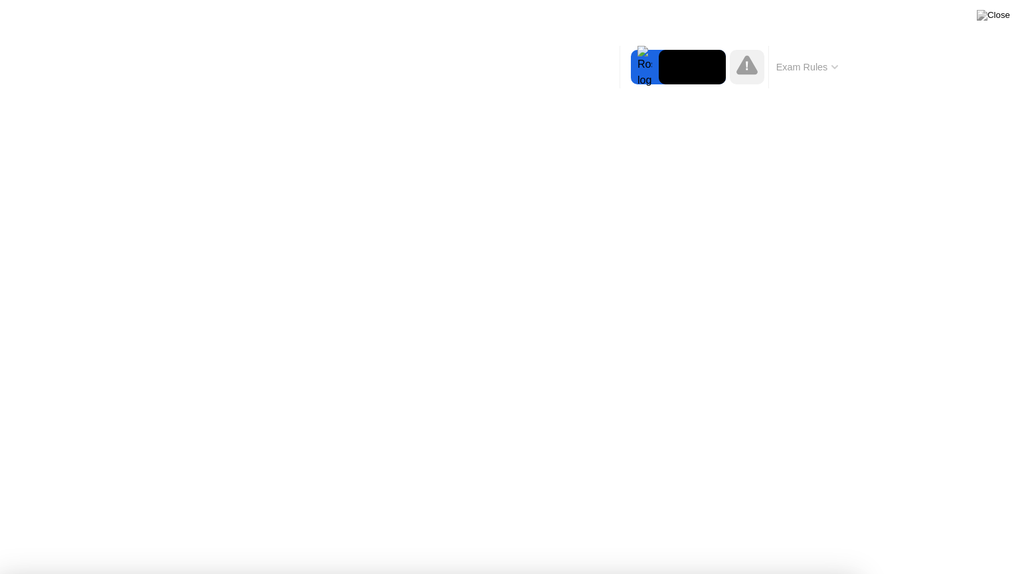
drag, startPoint x: 495, startPoint y: 339, endPoint x: 508, endPoint y: 353, distance: 19.7
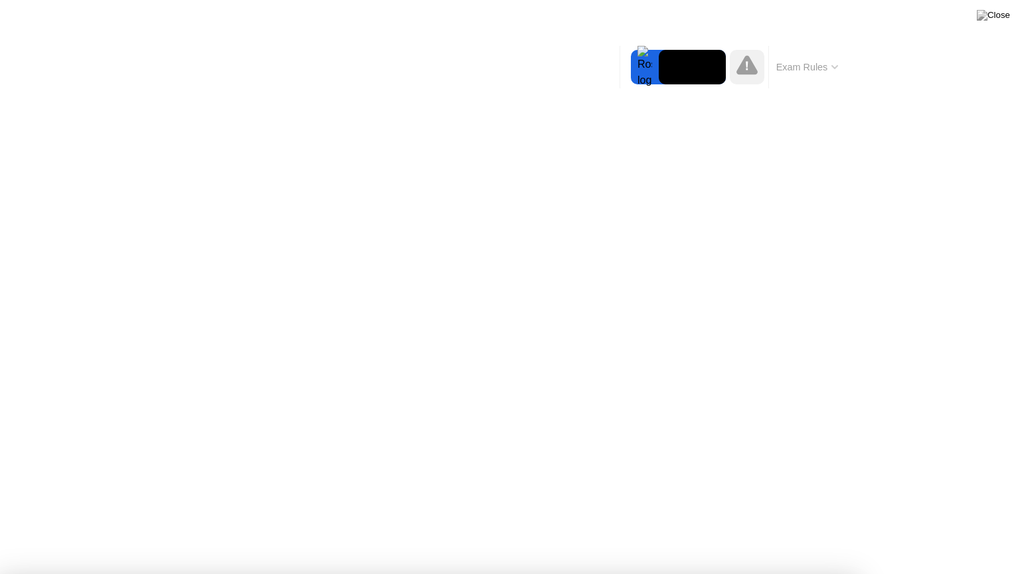
drag, startPoint x: 554, startPoint y: 297, endPoint x: 547, endPoint y: 298, distance: 6.7
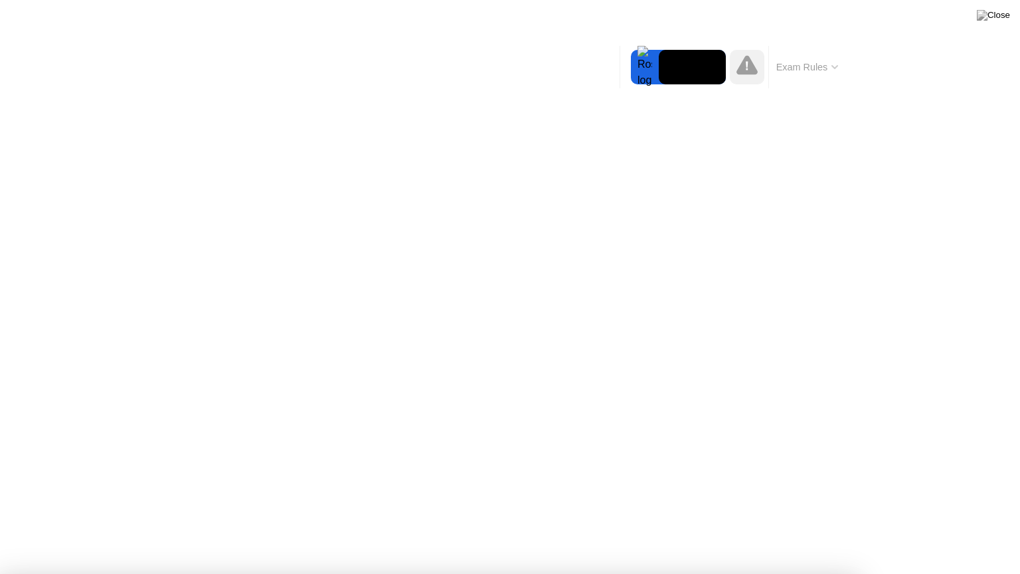
drag, startPoint x: 499, startPoint y: 321, endPoint x: 496, endPoint y: 372, distance: 50.5
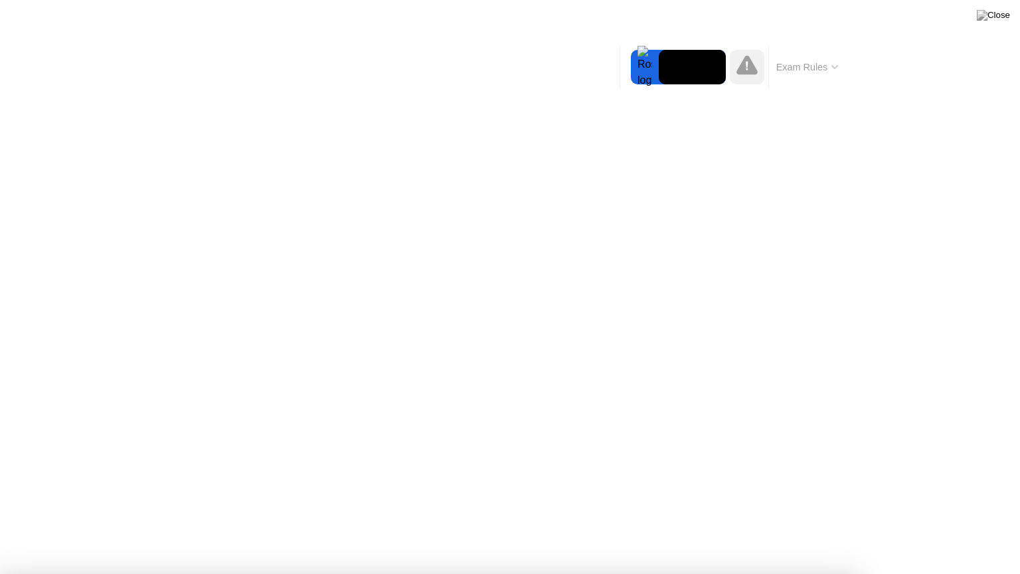
drag, startPoint x: 467, startPoint y: 299, endPoint x: 491, endPoint y: 329, distance: 38.3
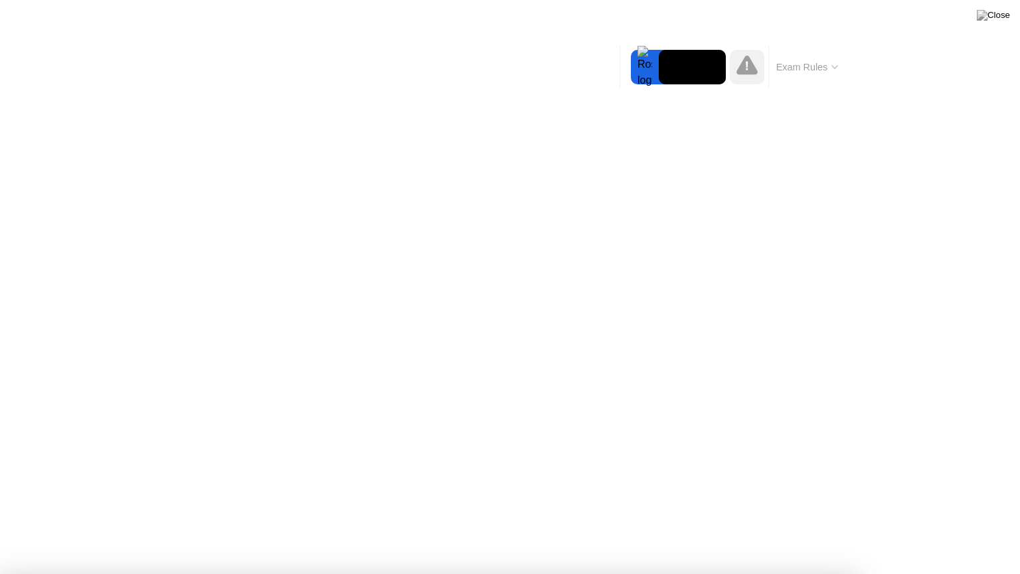
drag, startPoint x: 423, startPoint y: 268, endPoint x: 424, endPoint y: 277, distance: 8.7
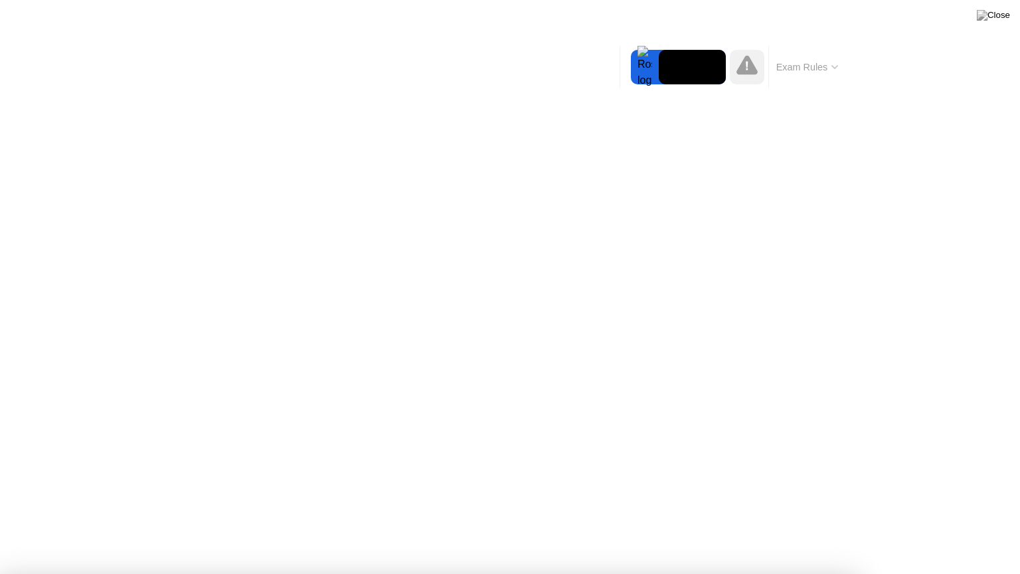
drag, startPoint x: 482, startPoint y: 327, endPoint x: 475, endPoint y: 327, distance: 6.7
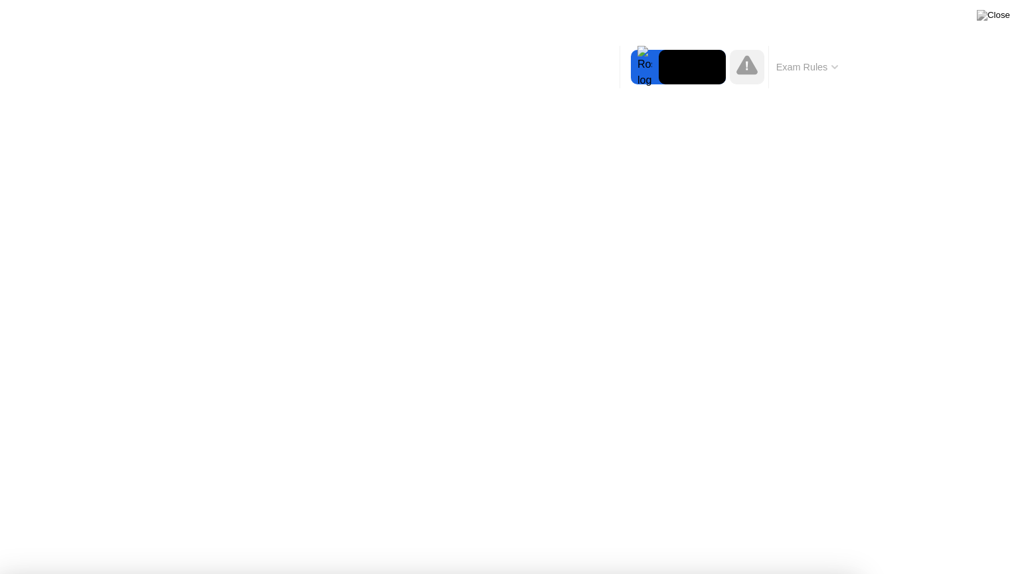
drag, startPoint x: 493, startPoint y: 328, endPoint x: 482, endPoint y: 343, distance: 18.1
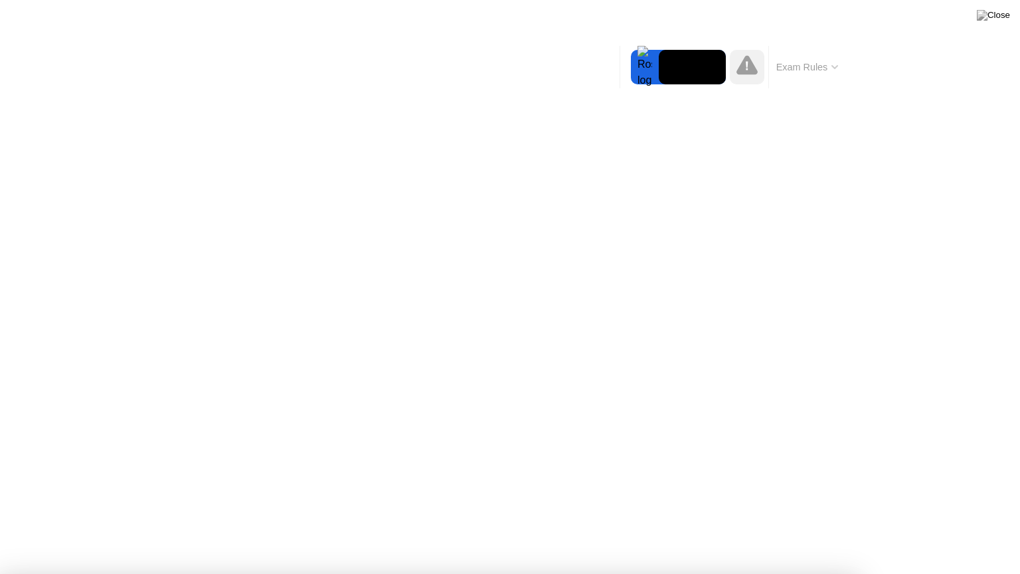
drag, startPoint x: 482, startPoint y: 343, endPoint x: 498, endPoint y: 317, distance: 30.4
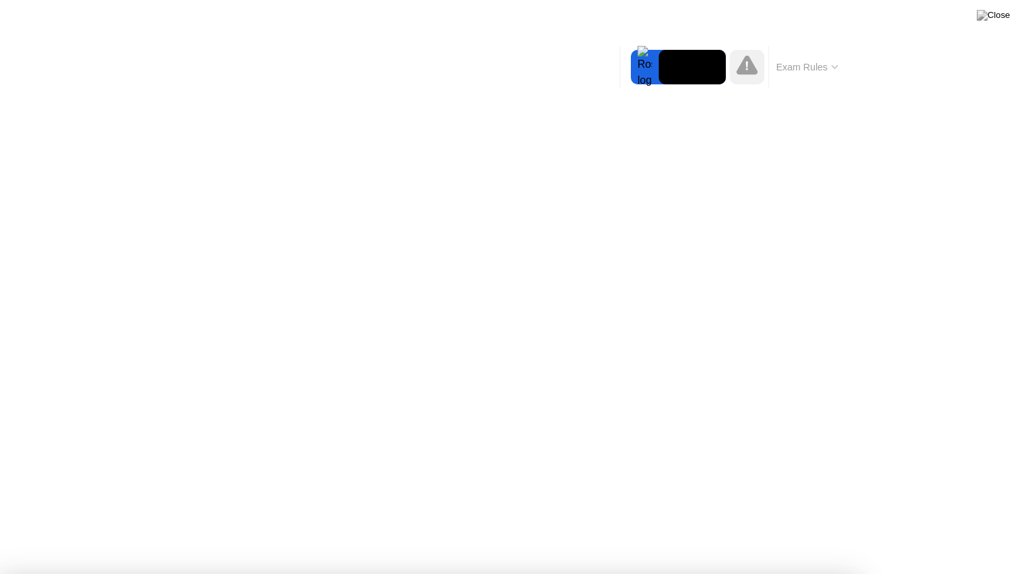
drag, startPoint x: 479, startPoint y: 260, endPoint x: 473, endPoint y: 266, distance: 8.5
drag, startPoint x: 472, startPoint y: 292, endPoint x: 472, endPoint y: 300, distance: 8.0
drag, startPoint x: 434, startPoint y: 276, endPoint x: 431, endPoint y: 290, distance: 14.3
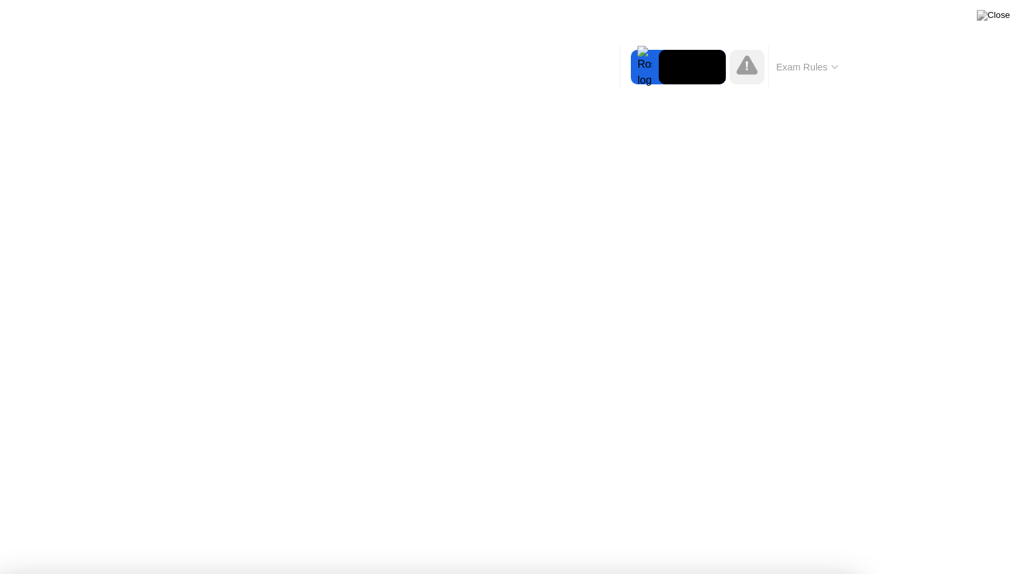
drag, startPoint x: 513, startPoint y: 263, endPoint x: 513, endPoint y: 292, distance: 28.6
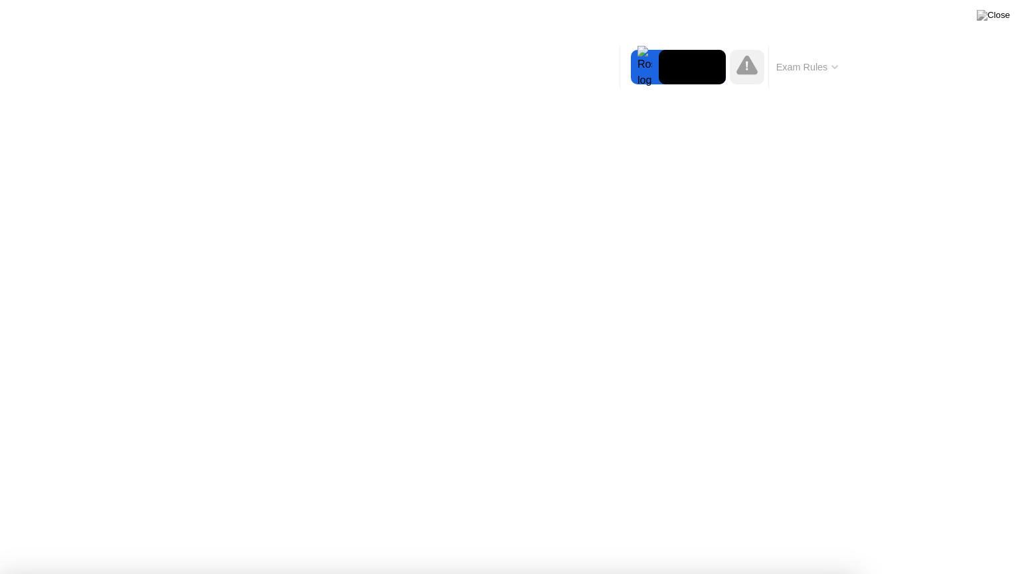
drag, startPoint x: 650, startPoint y: 277, endPoint x: 645, endPoint y: 288, distance: 12.5
drag, startPoint x: 648, startPoint y: 294, endPoint x: 614, endPoint y: 294, distance: 34.5
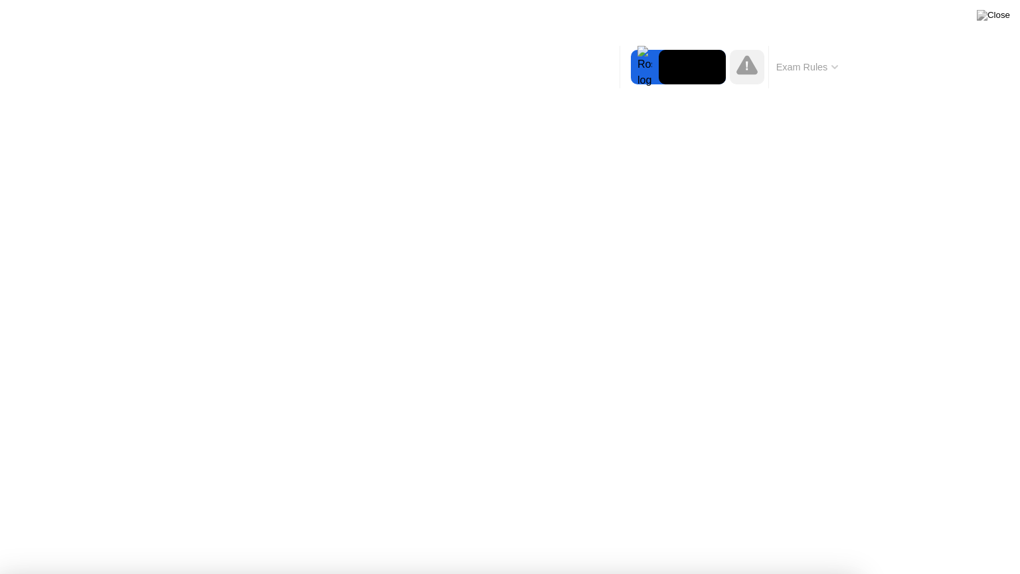
drag, startPoint x: 511, startPoint y: 276, endPoint x: 505, endPoint y: 279, distance: 6.8
drag, startPoint x: 519, startPoint y: 279, endPoint x: 523, endPoint y: 288, distance: 9.8
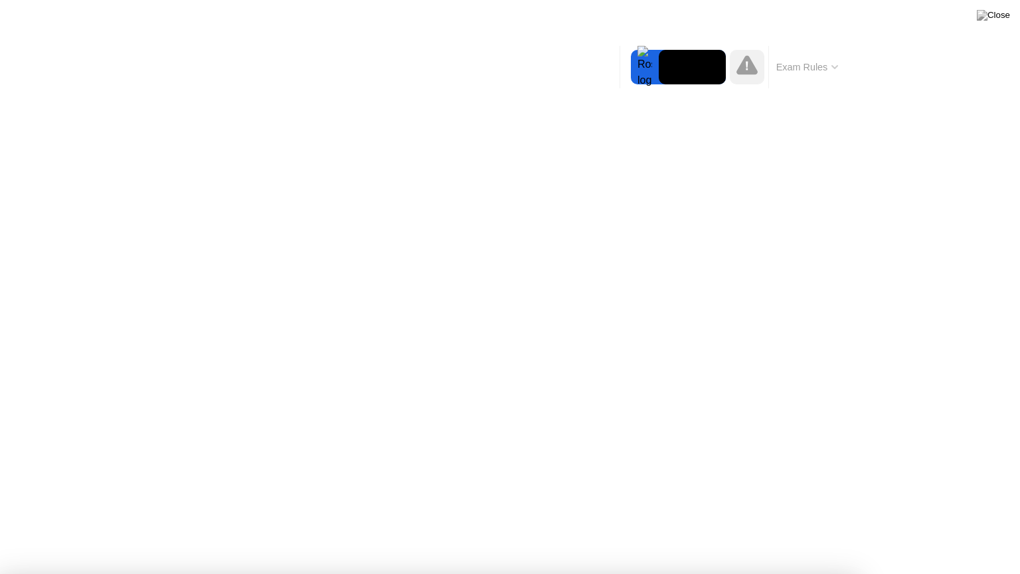
drag, startPoint x: 566, startPoint y: 271, endPoint x: 553, endPoint y: 283, distance: 17.4
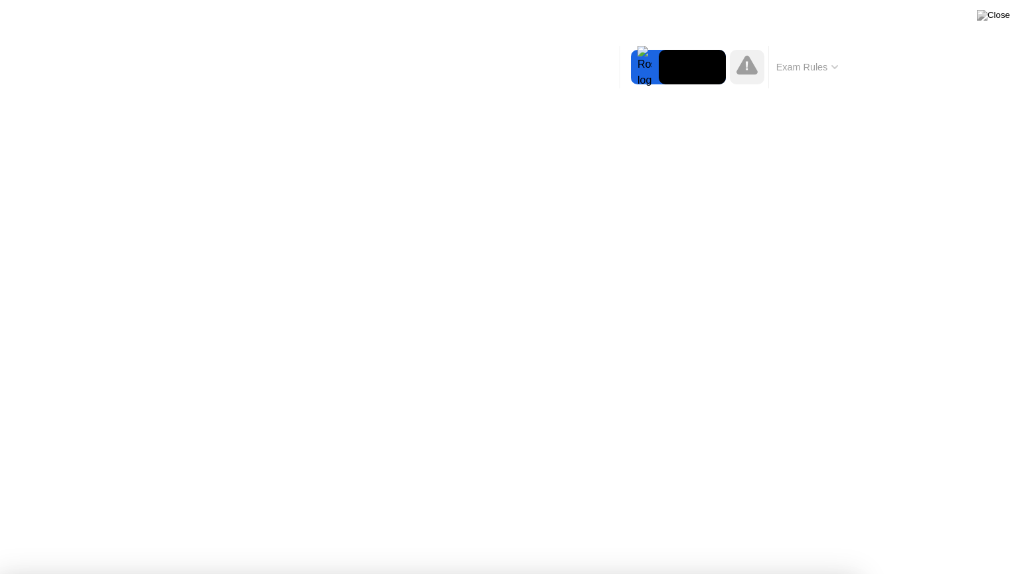
drag, startPoint x: 514, startPoint y: 276, endPoint x: 525, endPoint y: 284, distance: 13.3
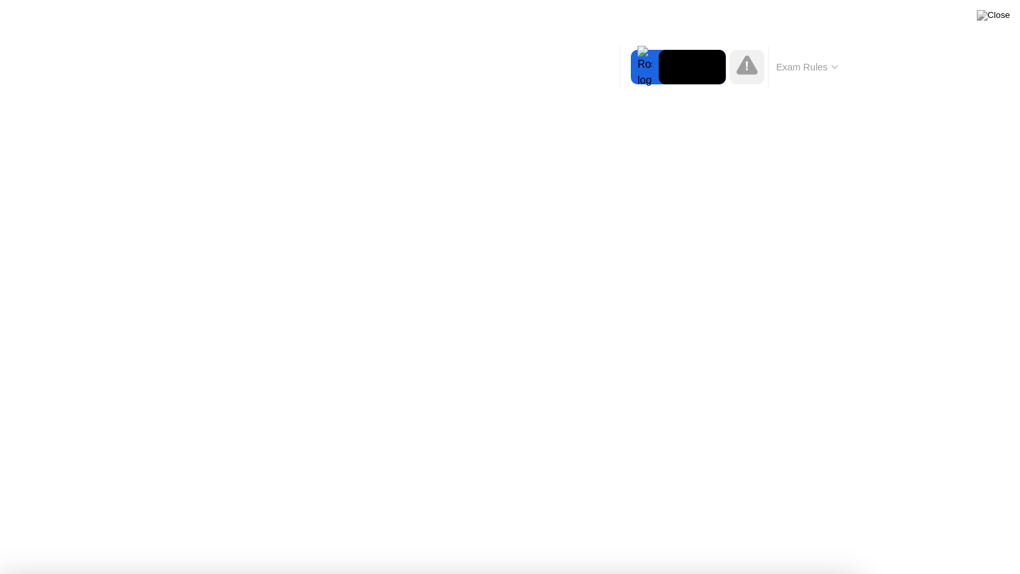
drag, startPoint x: 554, startPoint y: 279, endPoint x: 551, endPoint y: 286, distance: 8.0
drag, startPoint x: 497, startPoint y: 263, endPoint x: 527, endPoint y: 252, distance: 31.7
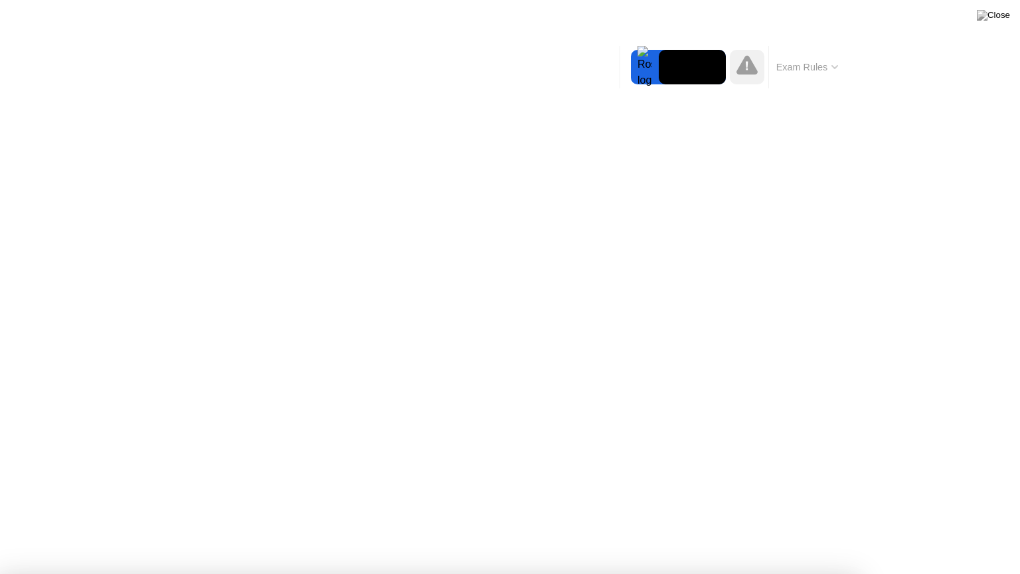
drag, startPoint x: 576, startPoint y: 274, endPoint x: 574, endPoint y: 256, distance: 17.3
drag, startPoint x: 483, startPoint y: 301, endPoint x: 482, endPoint y: 294, distance: 7.4
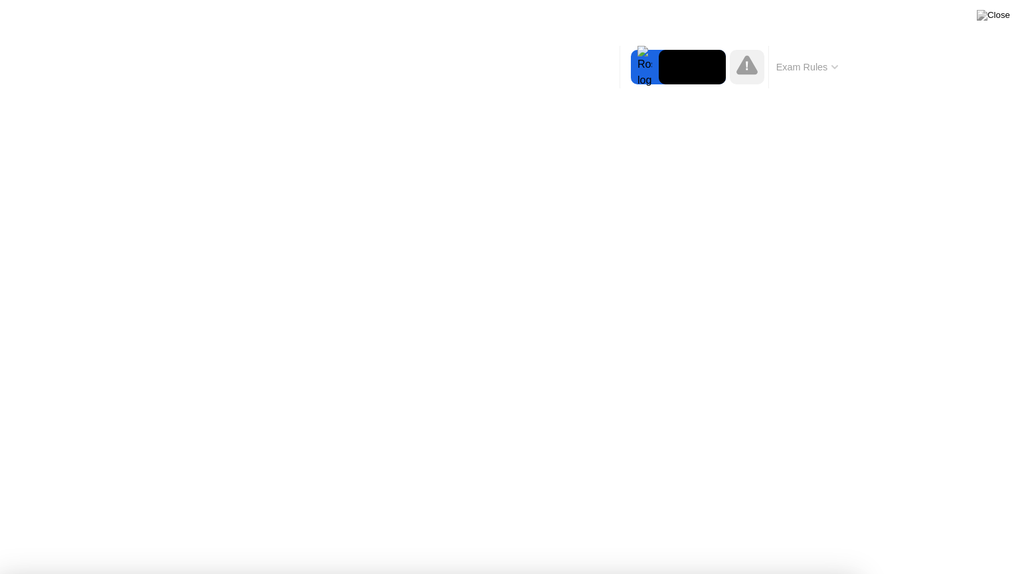
drag, startPoint x: 412, startPoint y: 283, endPoint x: 418, endPoint y: 284, distance: 6.8
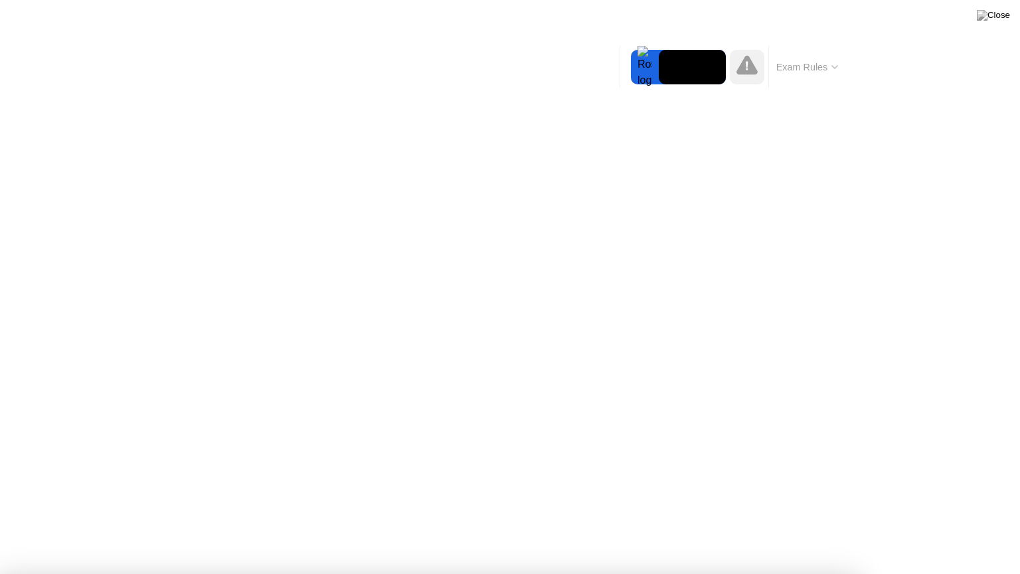
drag, startPoint x: 560, startPoint y: 339, endPoint x: 529, endPoint y: 341, distance: 31.3
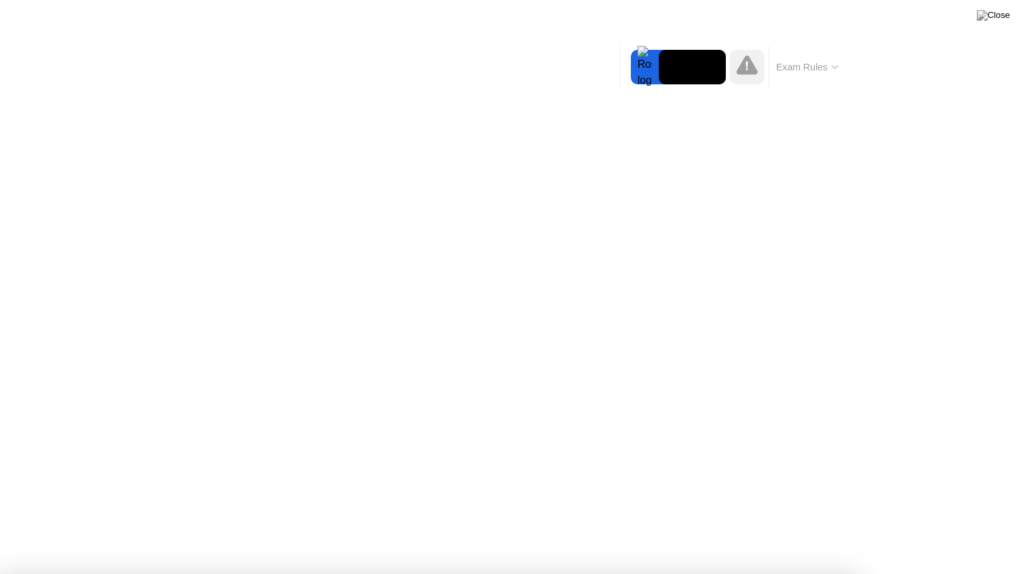
drag, startPoint x: 492, startPoint y: 282, endPoint x: 498, endPoint y: 307, distance: 25.9
drag, startPoint x: 485, startPoint y: 289, endPoint x: 487, endPoint y: 303, distance: 14.2
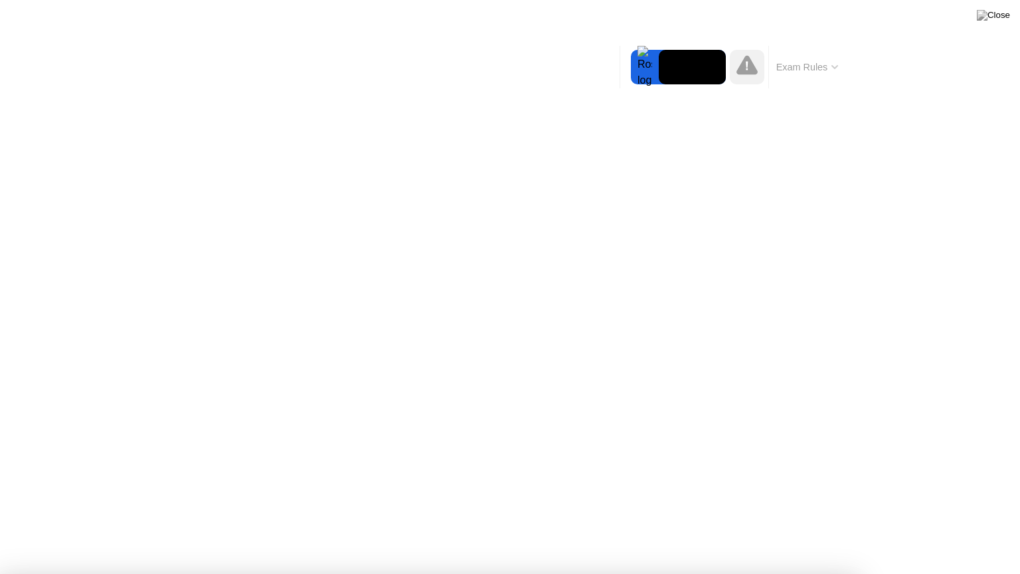
drag, startPoint x: 481, startPoint y: 287, endPoint x: 480, endPoint y: 296, distance: 8.7
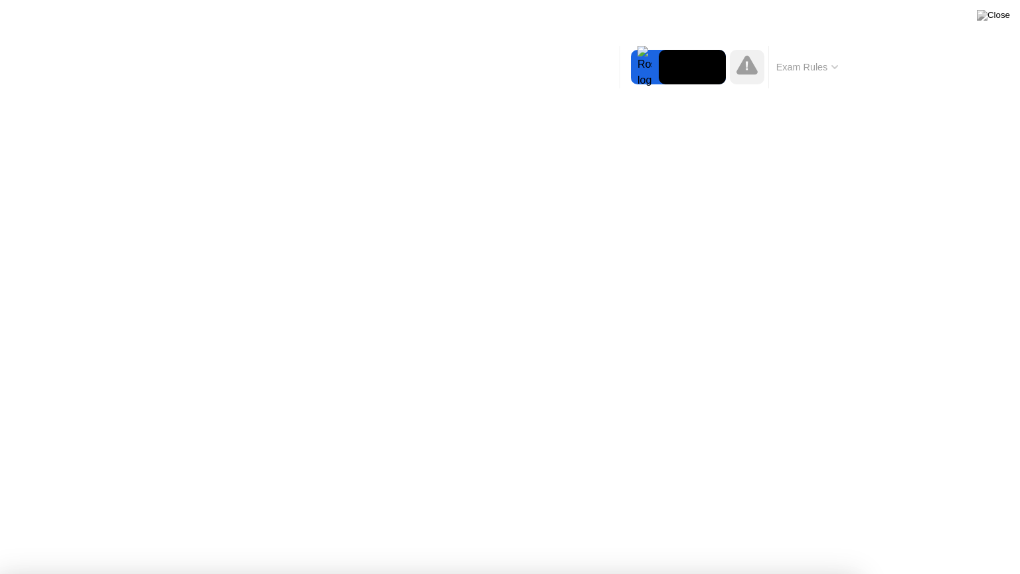
drag, startPoint x: 574, startPoint y: 286, endPoint x: 547, endPoint y: 315, distance: 40.4
drag, startPoint x: 458, startPoint y: 282, endPoint x: 462, endPoint y: 295, distance: 13.4
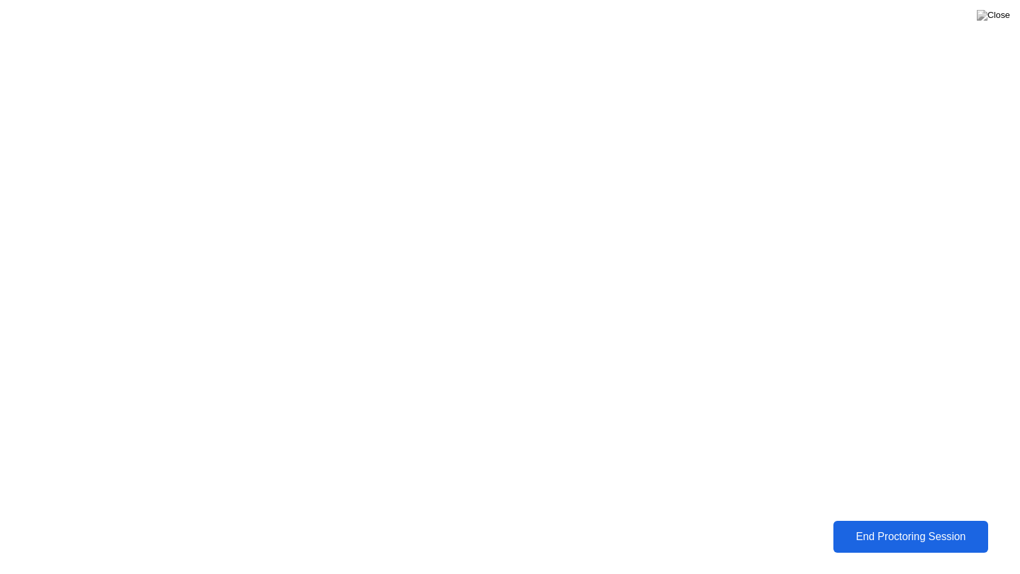
click at [932, 527] on div "End Proctoring Session" at bounding box center [910, 537] width 147 height 12
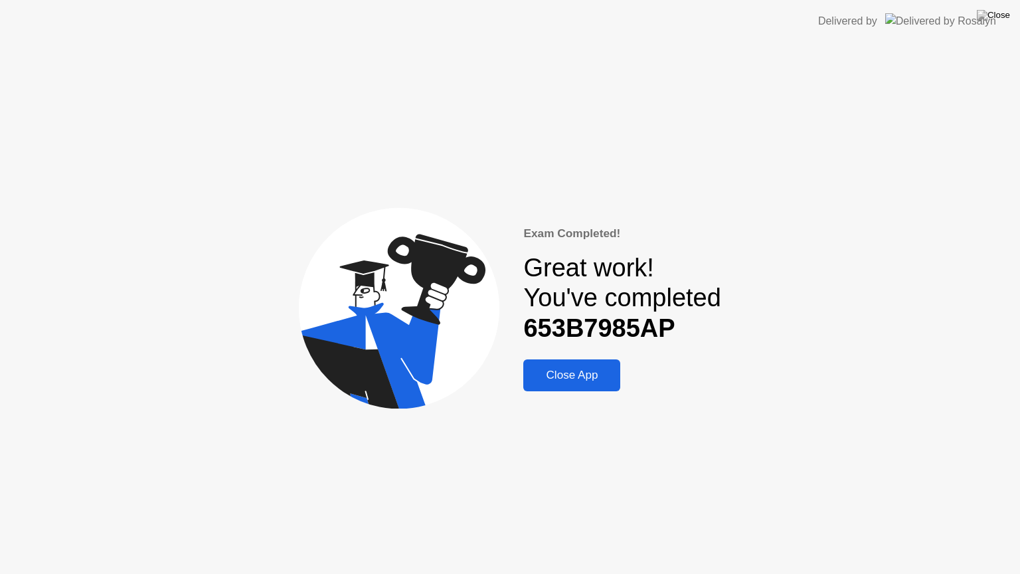
click at [570, 369] on div "Close App" at bounding box center [571, 375] width 89 height 13
